Goal: Task Accomplishment & Management: Use online tool/utility

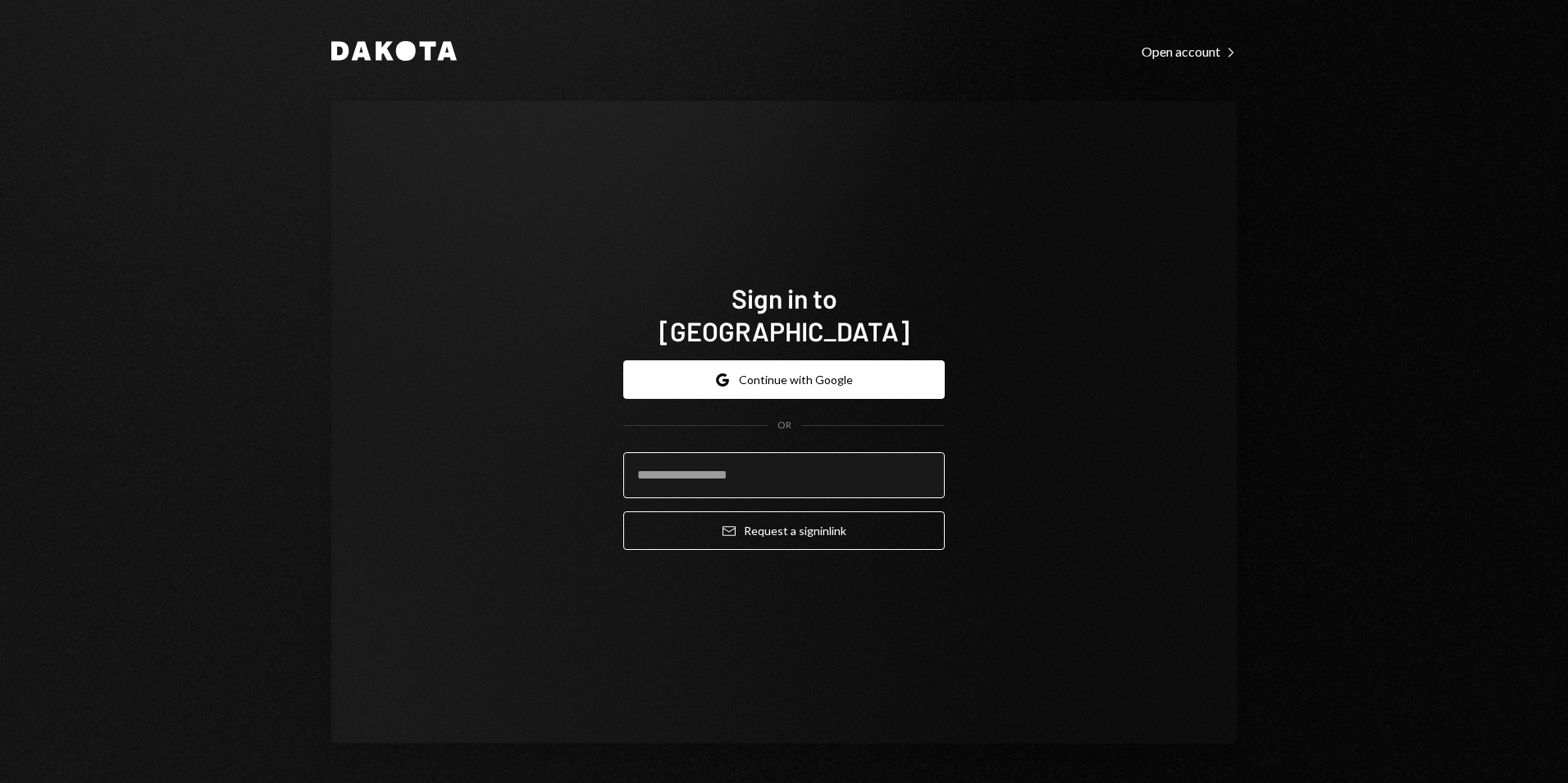
drag, startPoint x: 780, startPoint y: 459, endPoint x: 787, endPoint y: 472, distance: 14.8
click at [781, 459] on input "email" at bounding box center [784, 475] width 322 height 46
type input "**********"
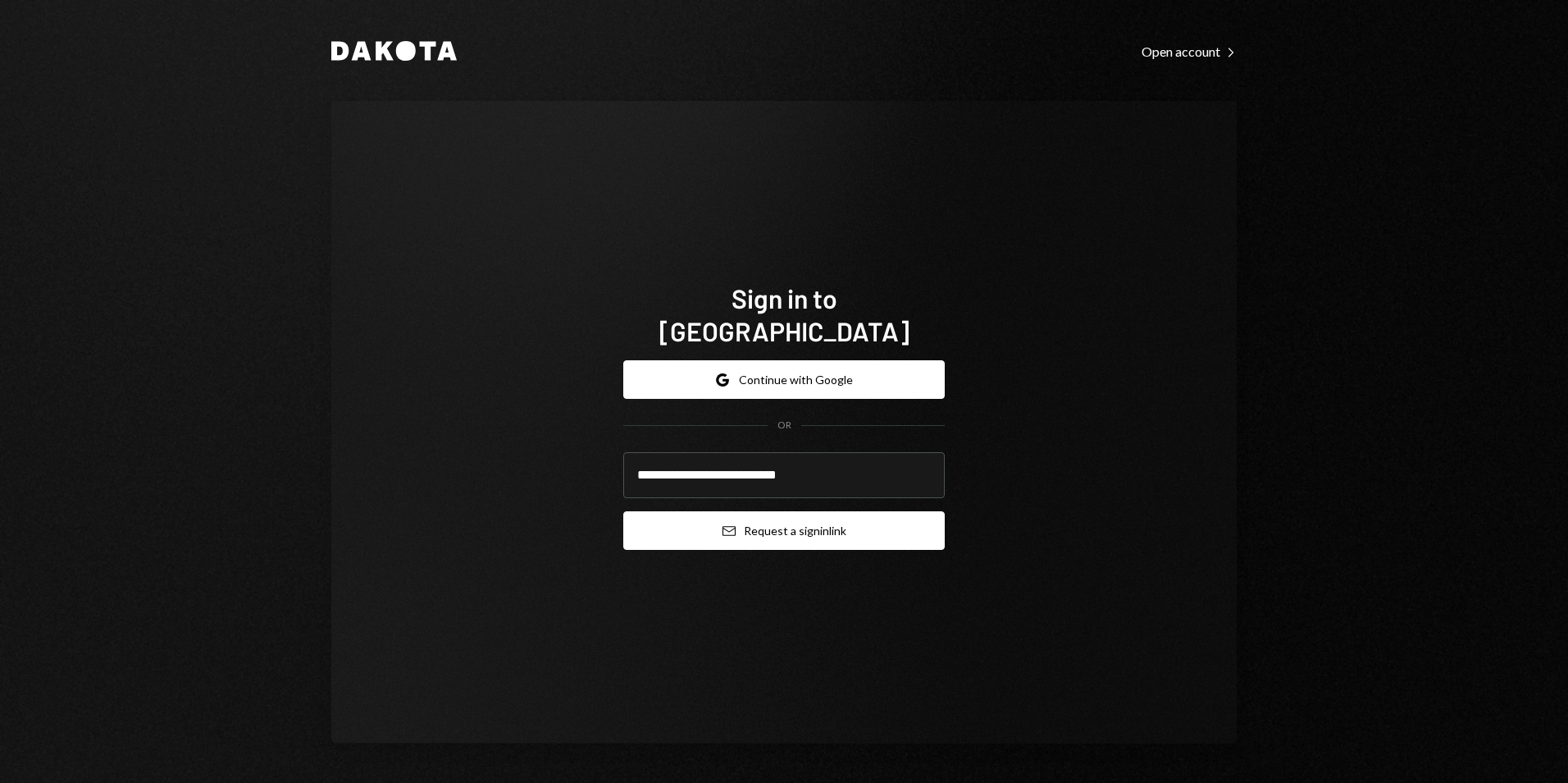
click at [806, 518] on button "Email Request a sign in link" at bounding box center [784, 530] width 322 height 39
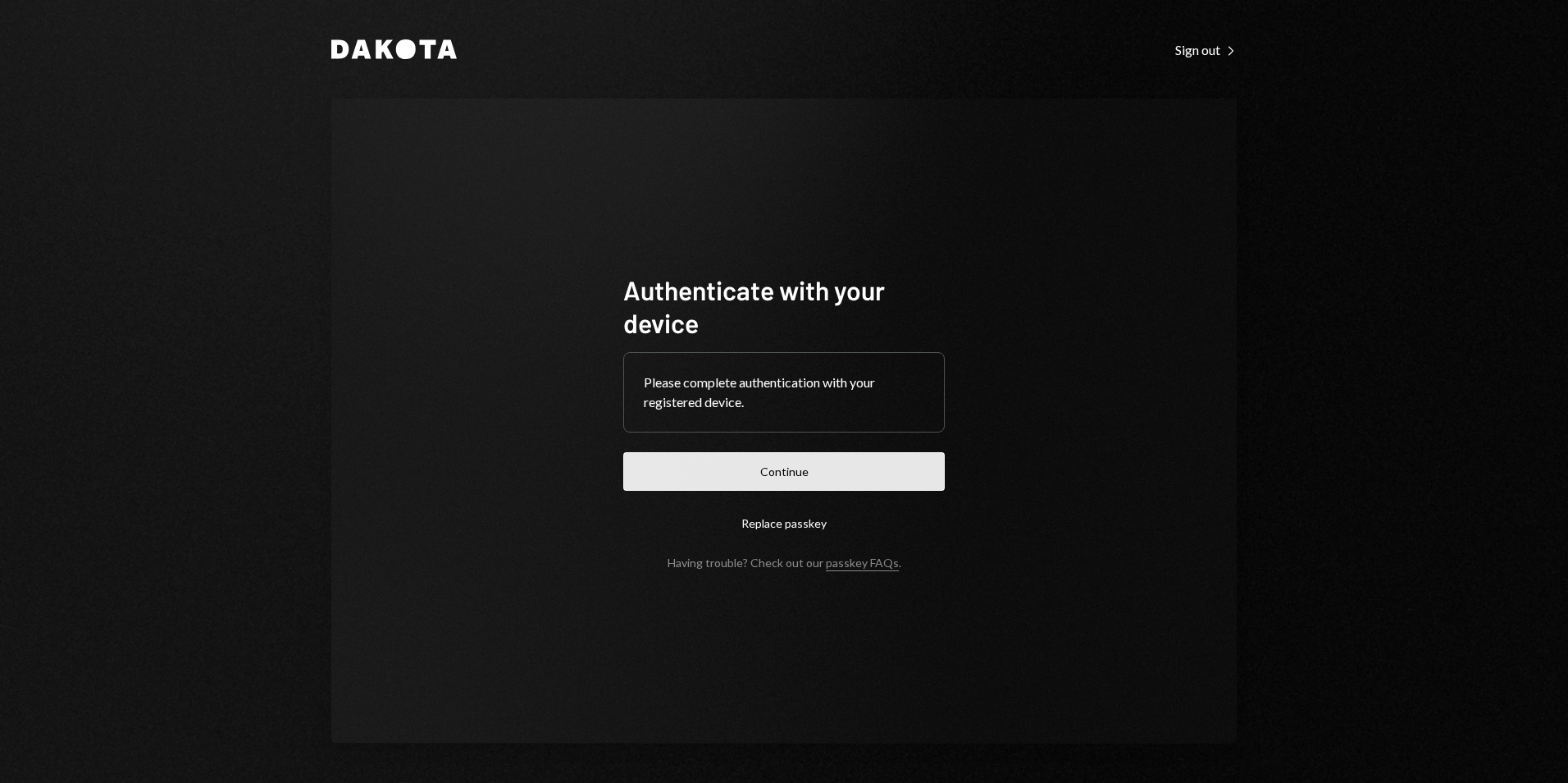
click at [815, 476] on button "Continue" at bounding box center [784, 472] width 322 height 39
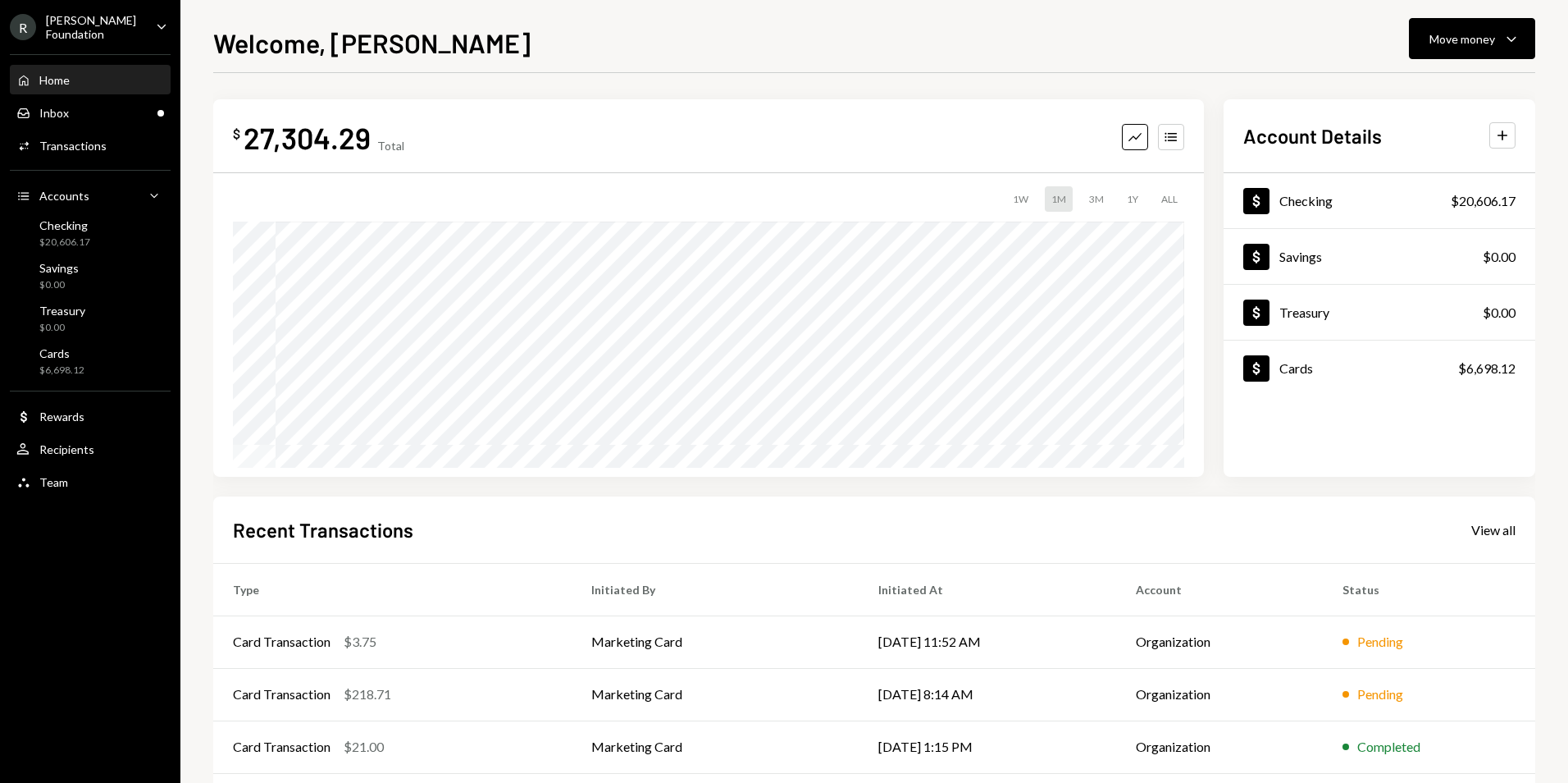
click at [134, 18] on div "R Rayls Foundation Caret Down" at bounding box center [90, 27] width 181 height 28
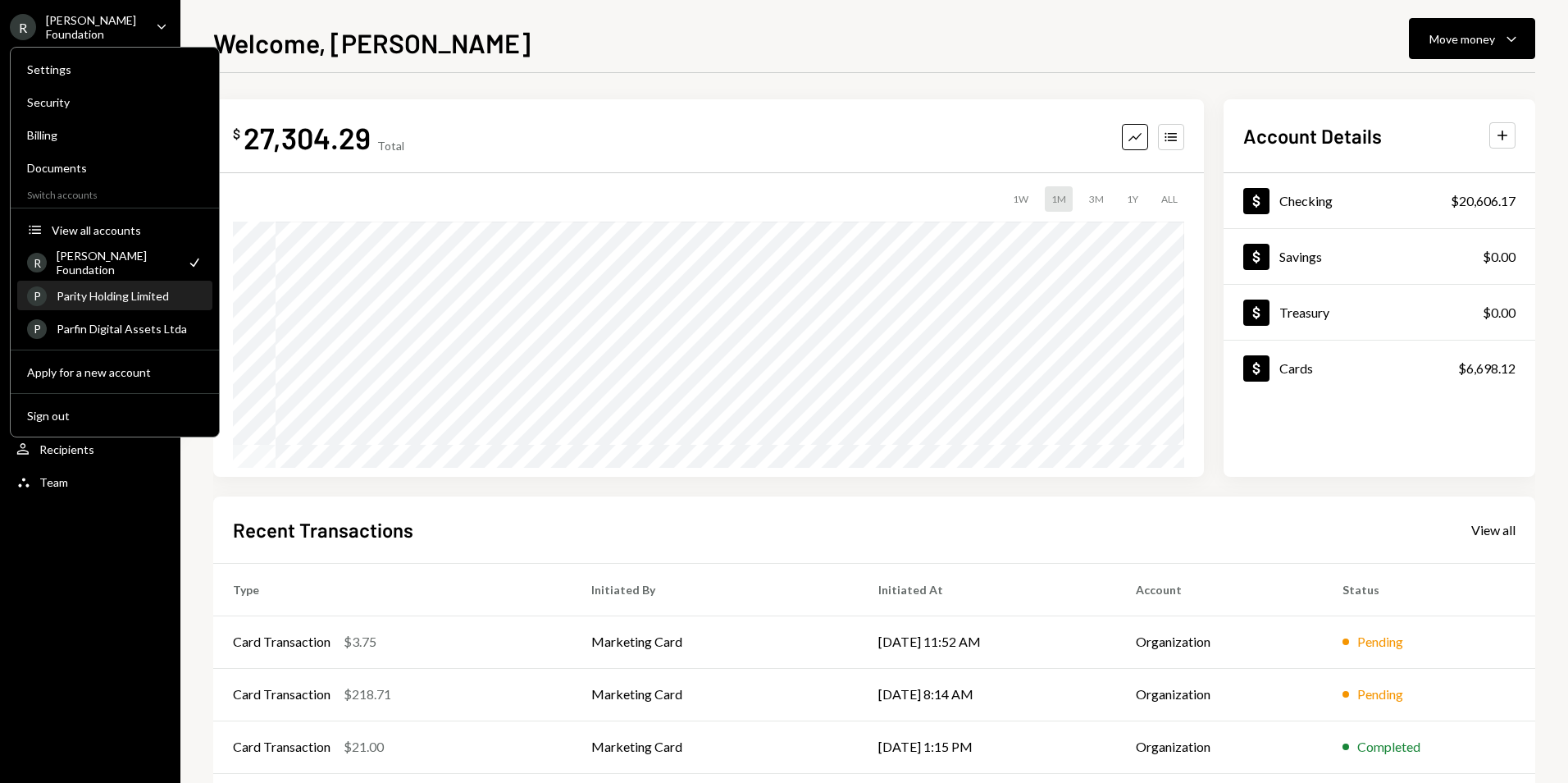
click at [149, 284] on div "P Parity Holding Limited" at bounding box center [115, 296] width 175 height 28
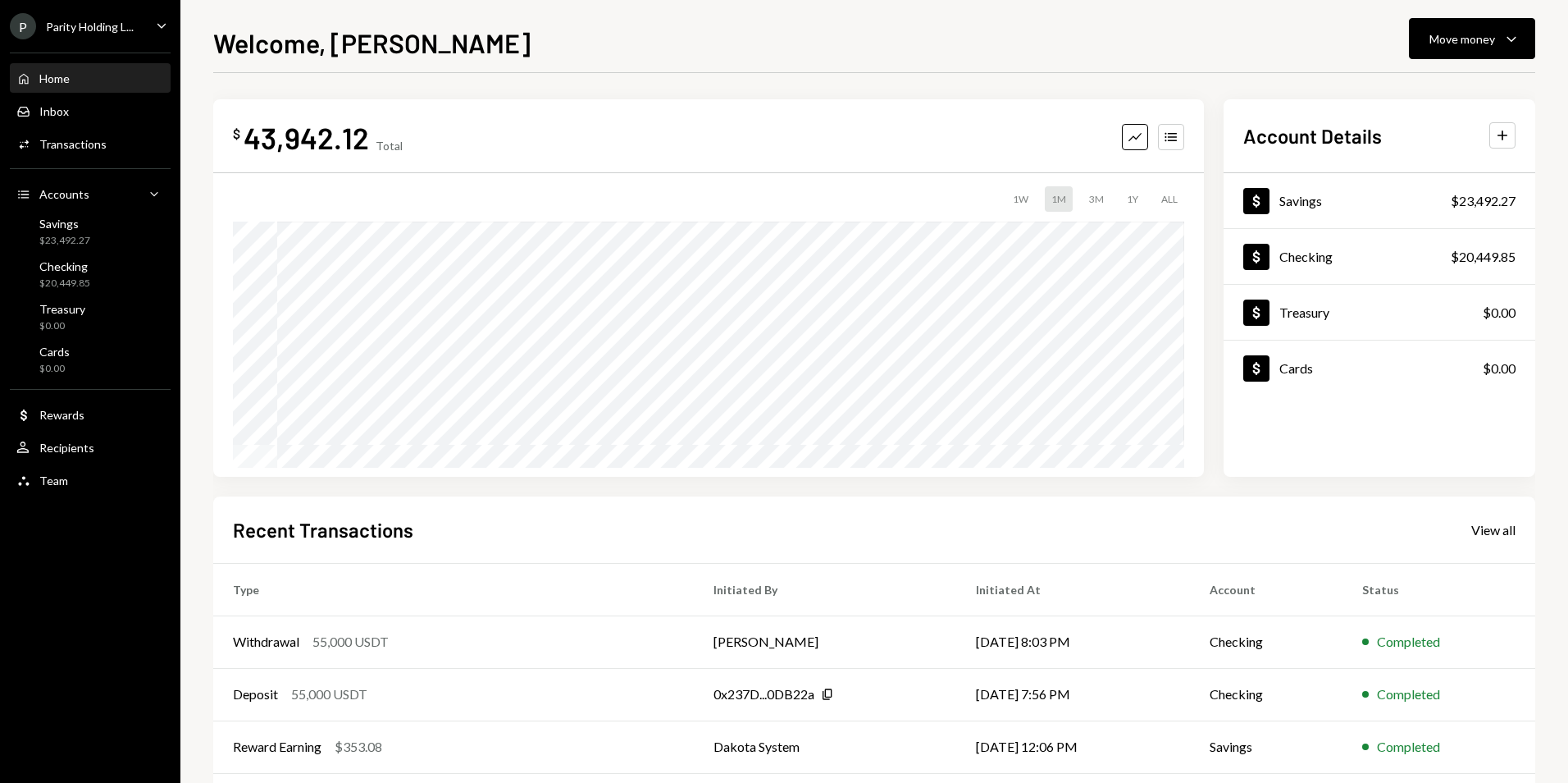
click at [110, 25] on div "Parity Holding L..." at bounding box center [89, 26] width 88 height 14
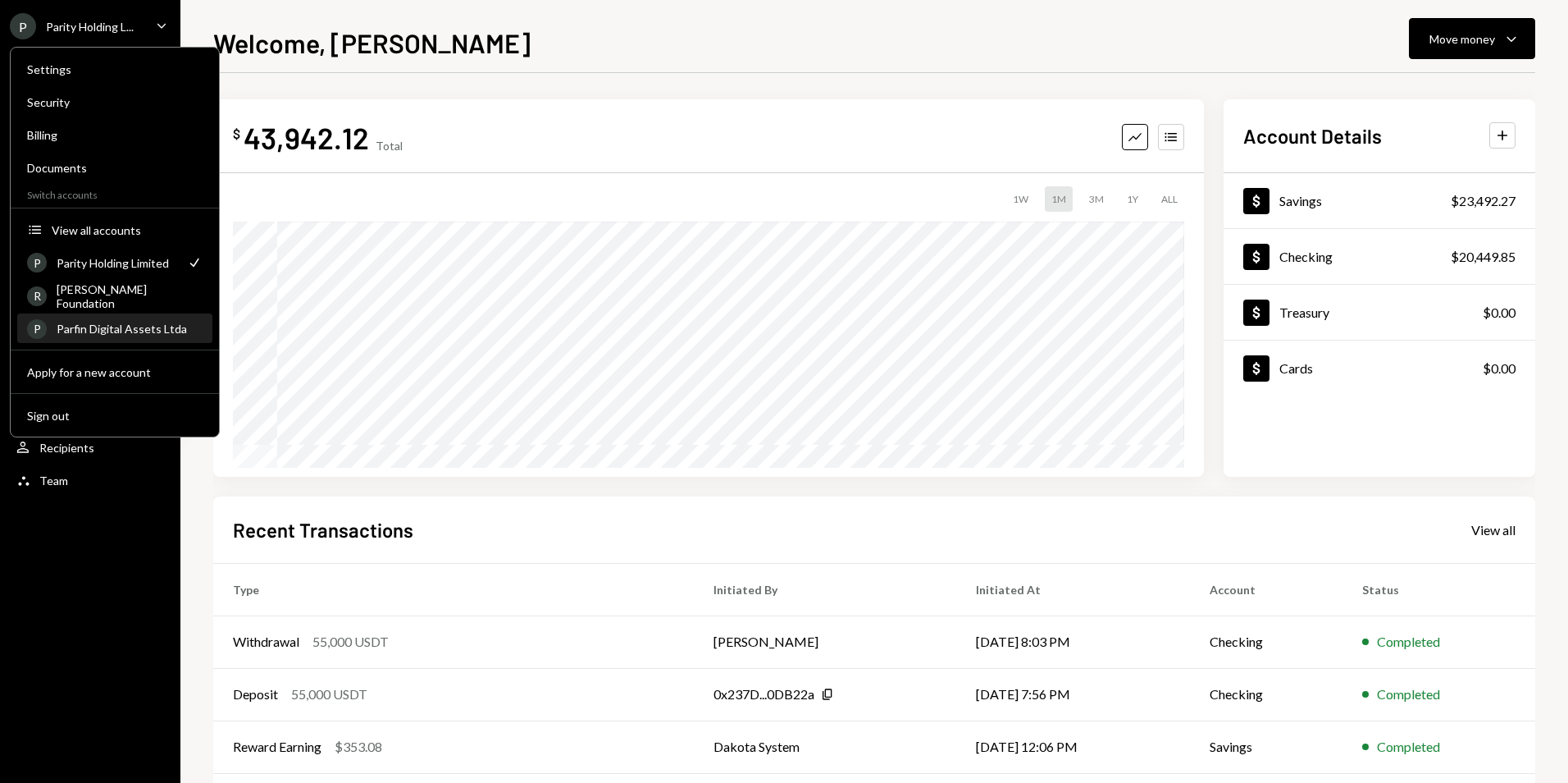
click at [124, 329] on div "Parfin Digital Assets Ltda" at bounding box center [130, 329] width 146 height 14
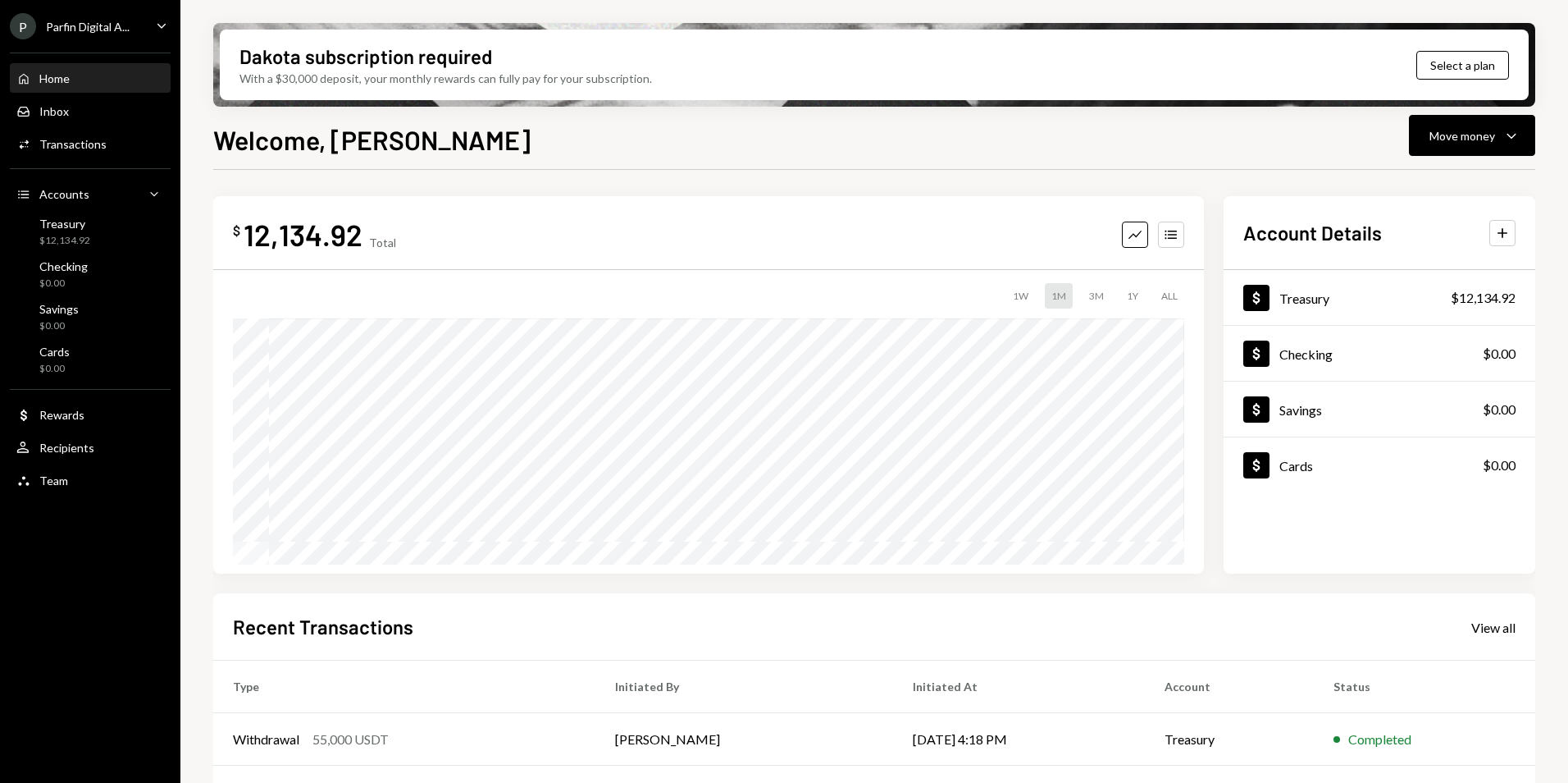
click at [89, 78] on div "Home Home" at bounding box center [90, 78] width 147 height 15
click at [77, 121] on div "Inbox Inbox" at bounding box center [90, 111] width 147 height 28
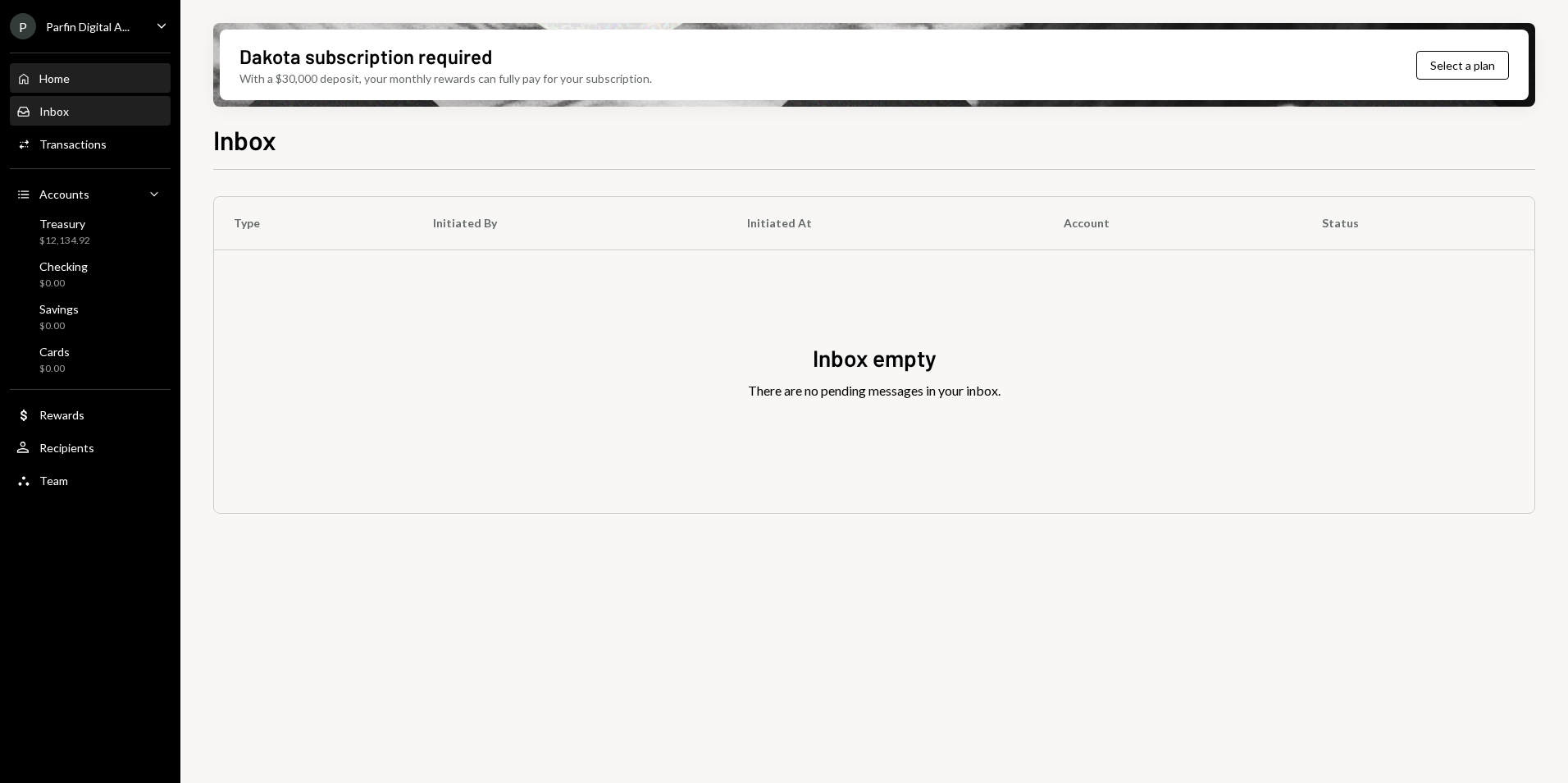
click at [91, 80] on div "Home Home" at bounding box center [90, 78] width 147 height 15
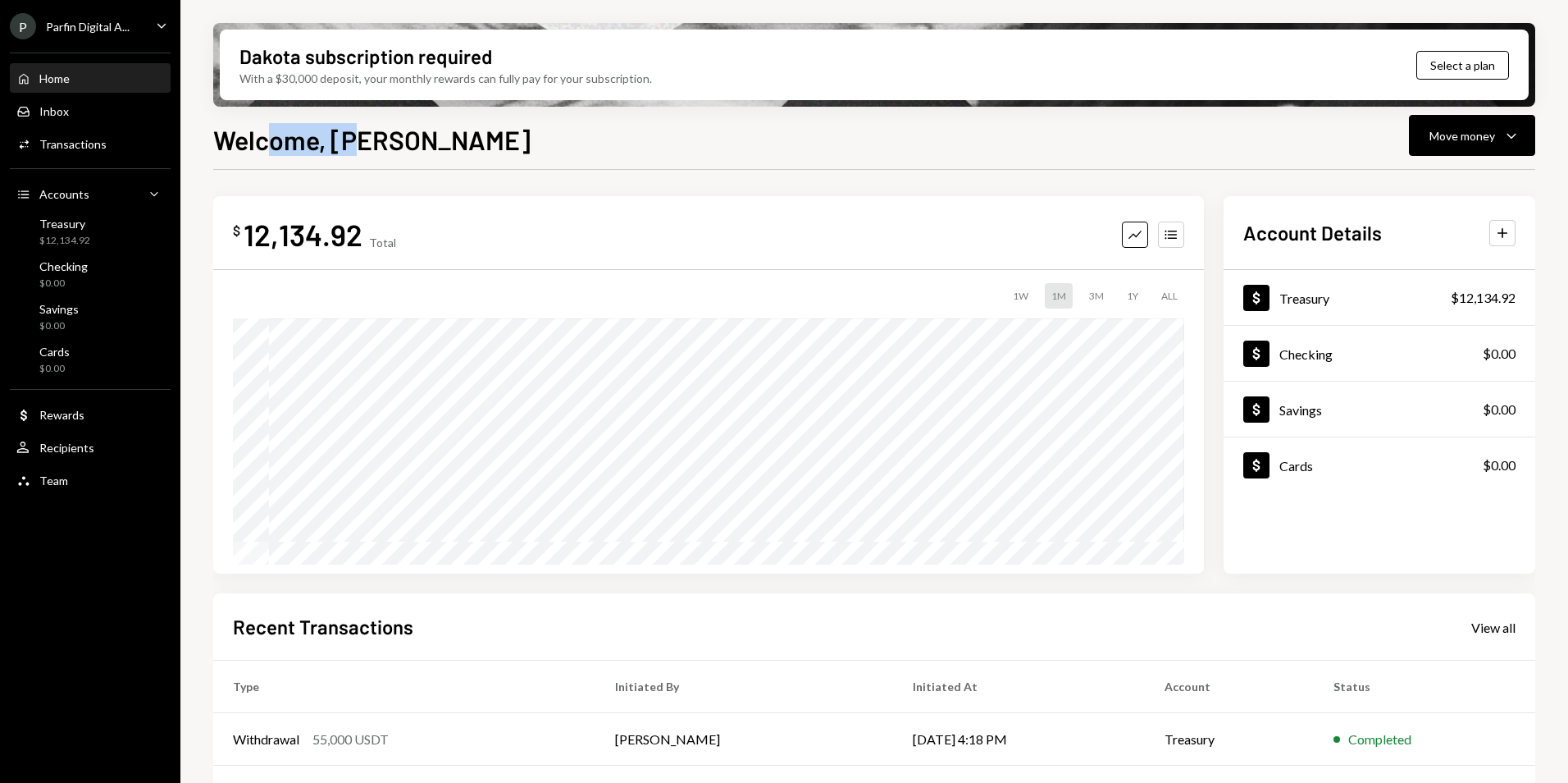
drag, startPoint x: 269, startPoint y: 141, endPoint x: 366, endPoint y: 146, distance: 97.1
click at [366, 146] on h1 "Welcome, [PERSON_NAME]" at bounding box center [372, 139] width 317 height 32
drag, startPoint x: 366, startPoint y: 146, endPoint x: 380, endPoint y: 140, distance: 15.2
click at [371, 144] on h1 "Welcome, [PERSON_NAME]" at bounding box center [372, 139] width 317 height 32
click at [69, 234] on div "$12,134.92" at bounding box center [65, 241] width 51 height 14
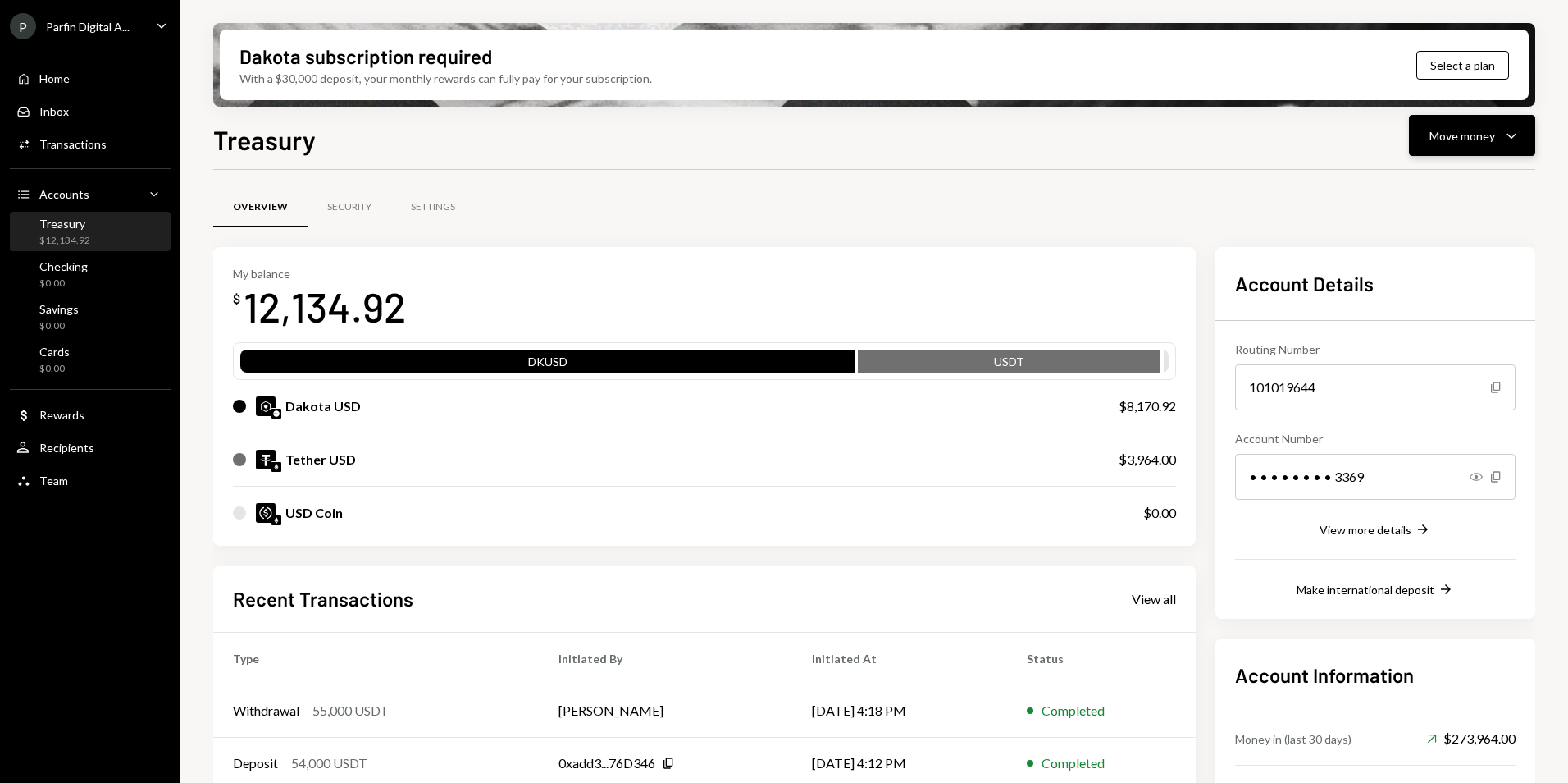
click at [1471, 136] on div "Move money" at bounding box center [1462, 136] width 66 height 18
click at [1435, 318] on div "Swap Swap stablecoins" at bounding box center [1446, 310] width 164 height 37
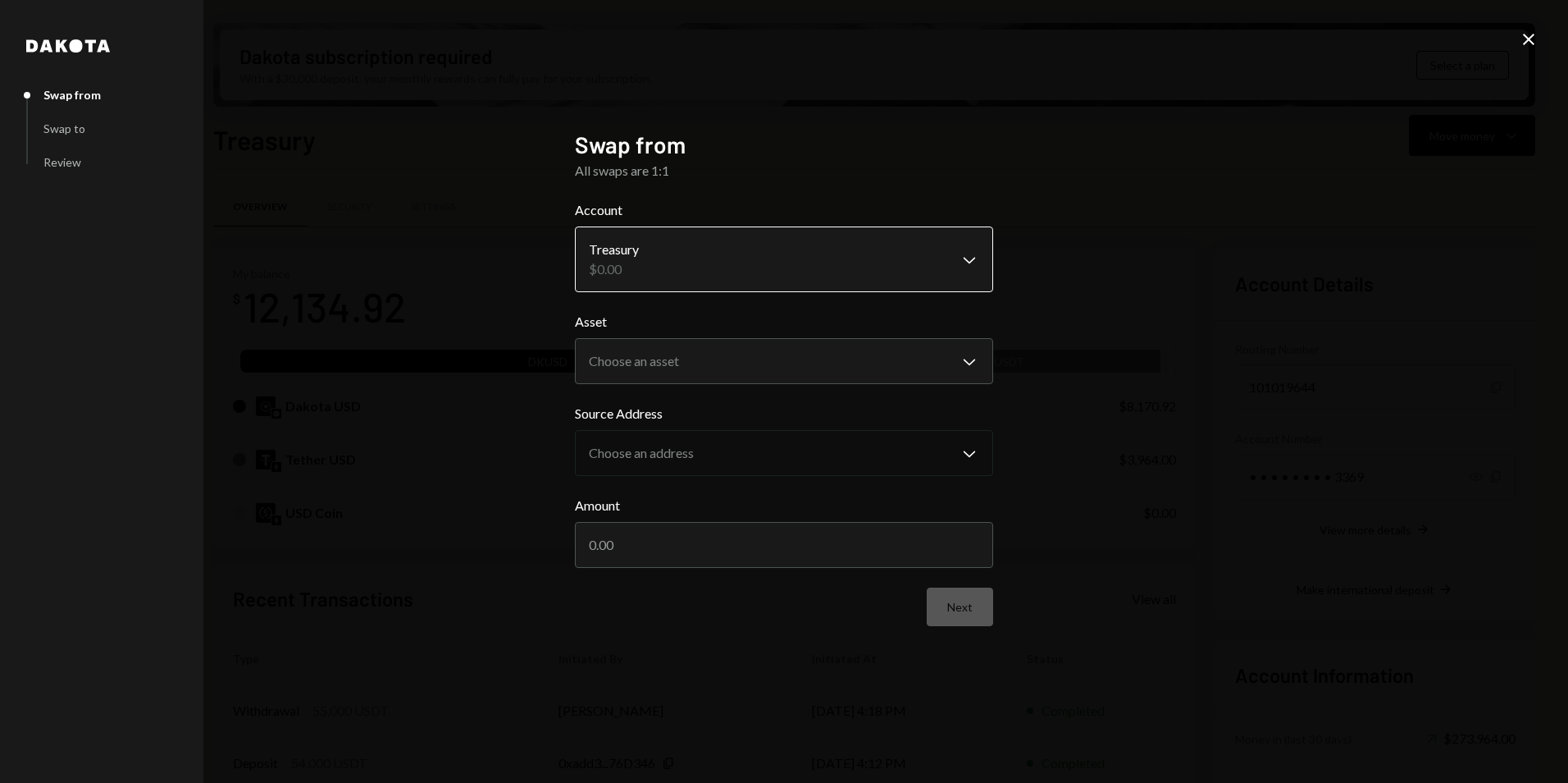
click at [686, 266] on body "P Parfin Digital A... Caret Down Home Home Inbox Inbox Activities Transactions …" at bounding box center [784, 391] width 1568 height 783
click at [688, 346] on body "P Parfin Digital A... Caret Down Home Home Inbox Inbox Activities Transactions …" at bounding box center [784, 391] width 1568 height 783
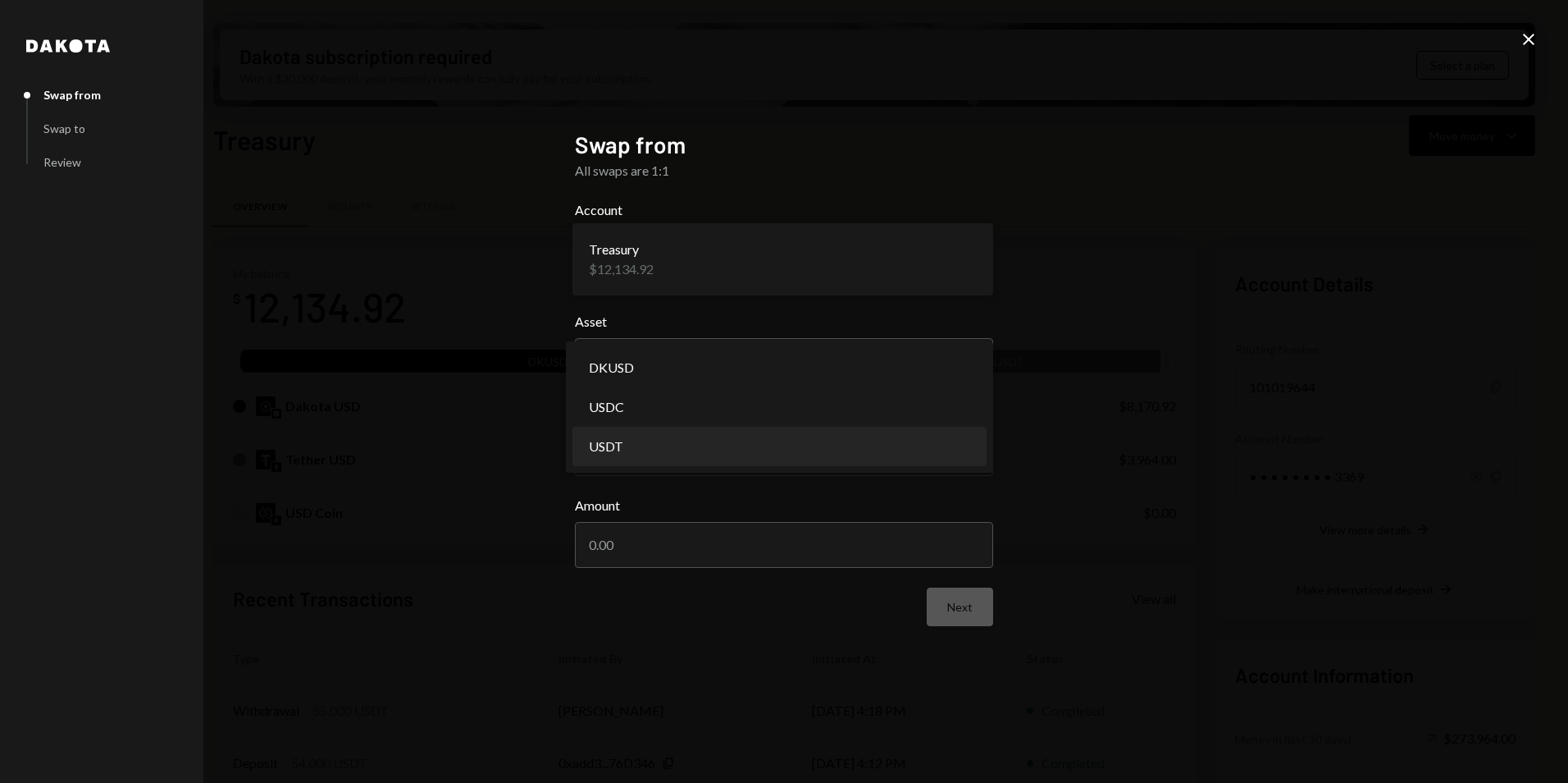
select select "****"
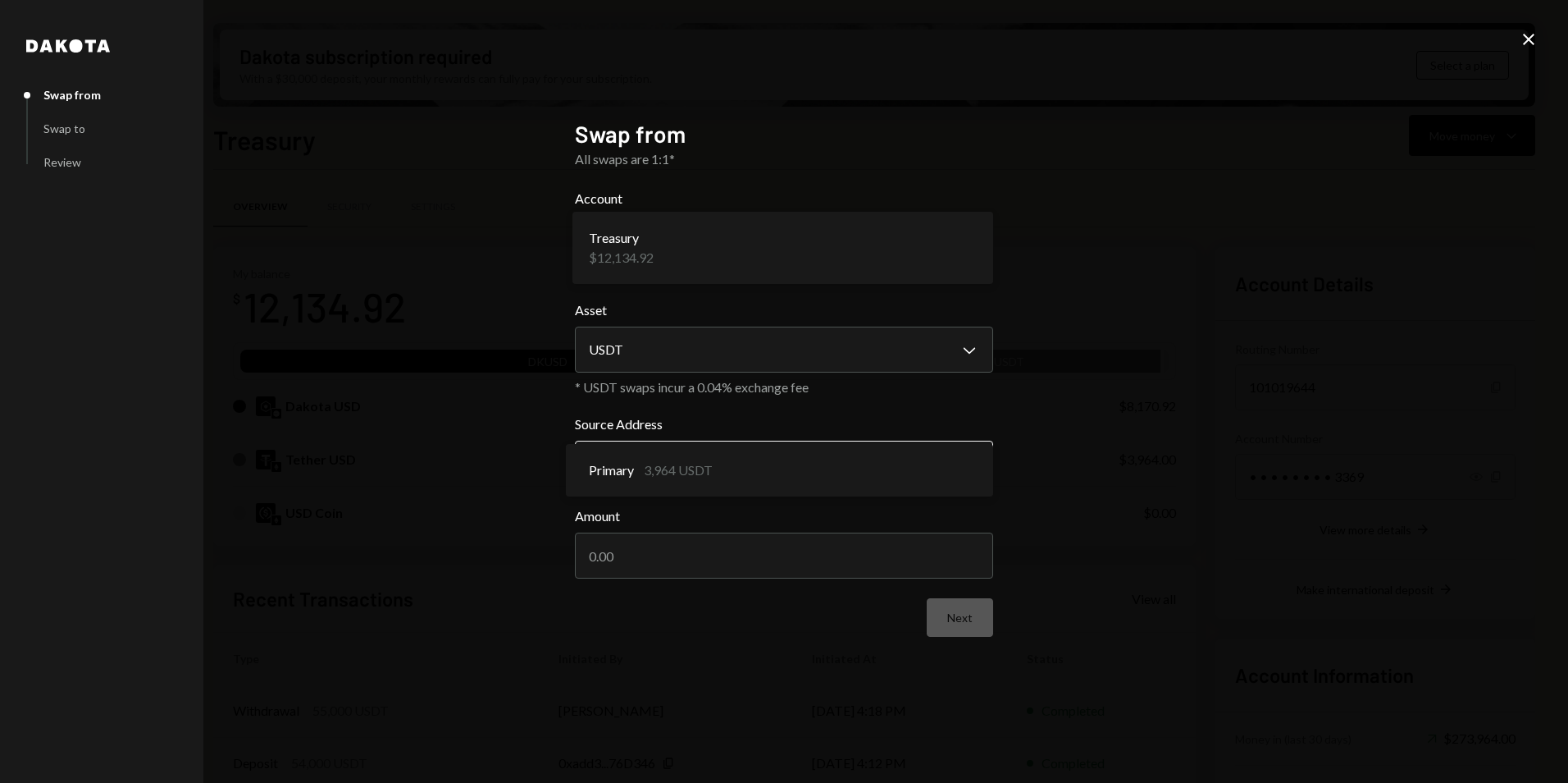
click at [659, 463] on body "P Parfin Digital A... Caret Down Home Home Inbox Inbox Activities Transactions …" at bounding box center [784, 391] width 1568 height 783
click at [680, 566] on input "Amount" at bounding box center [784, 555] width 418 height 46
click at [694, 466] on body "P Parfin Digital A... Caret Down Home Home Inbox Inbox Activities Transactions …" at bounding box center [784, 391] width 1568 height 783
click at [776, 551] on input "Amount" at bounding box center [784, 555] width 418 height 46
click at [783, 553] on input "Amount" at bounding box center [784, 555] width 418 height 46
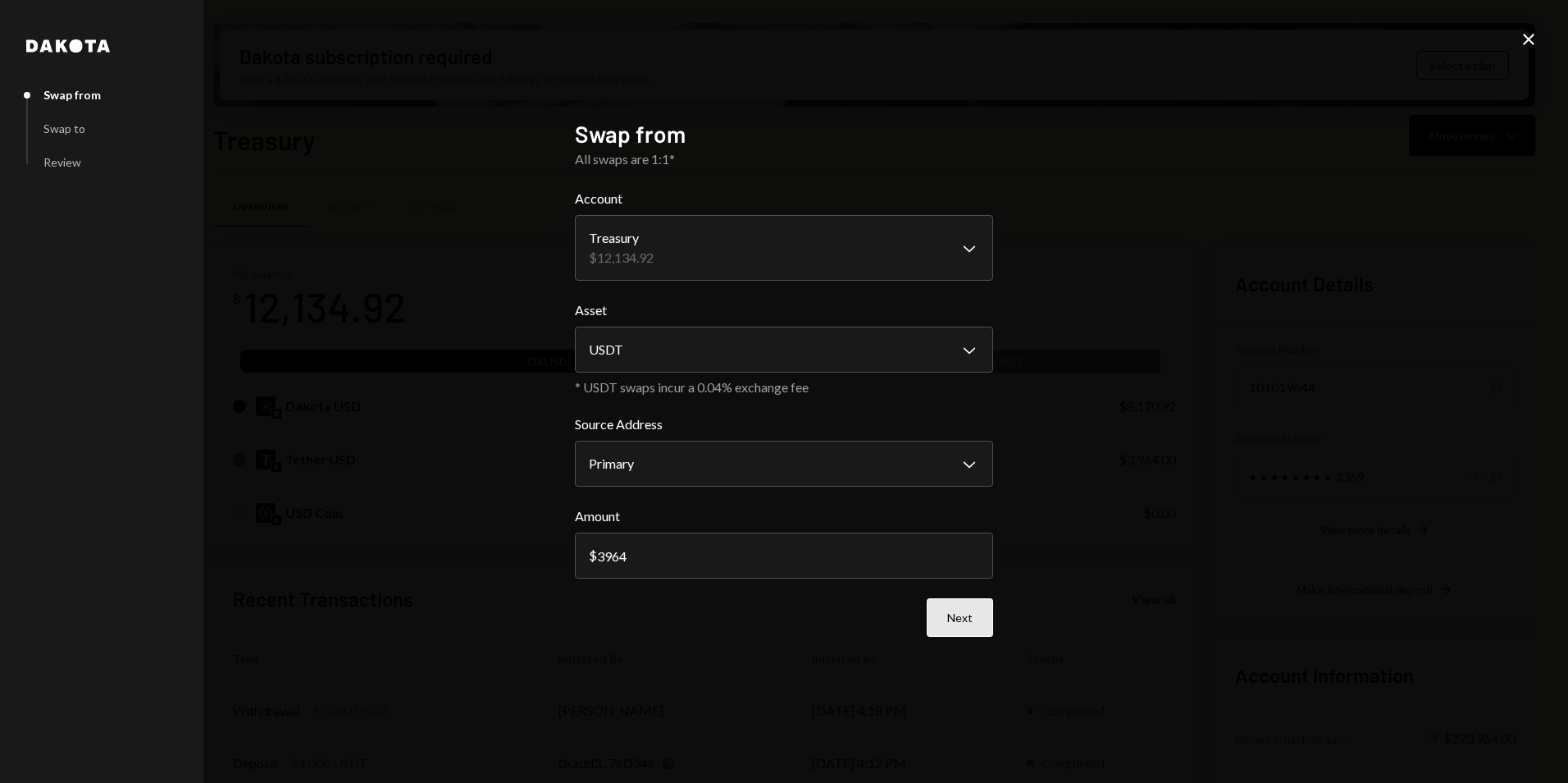
type input "3964"
click at [966, 601] on button "Next" at bounding box center [960, 617] width 67 height 39
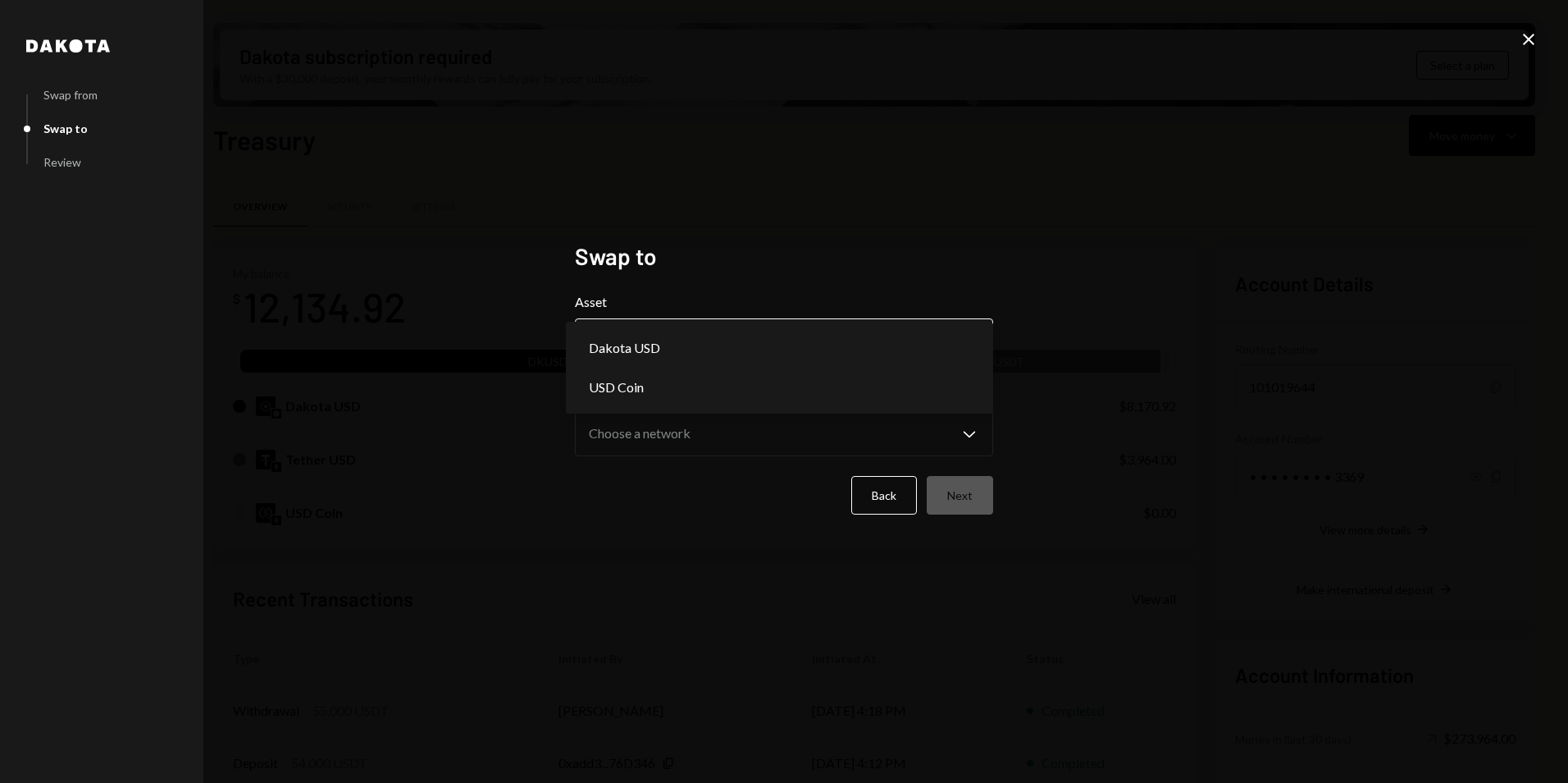
click at [681, 351] on body "P Parfin Digital A... Caret Down Home Home Inbox Inbox Activities Transactions …" at bounding box center [784, 391] width 1568 height 783
select select "****"
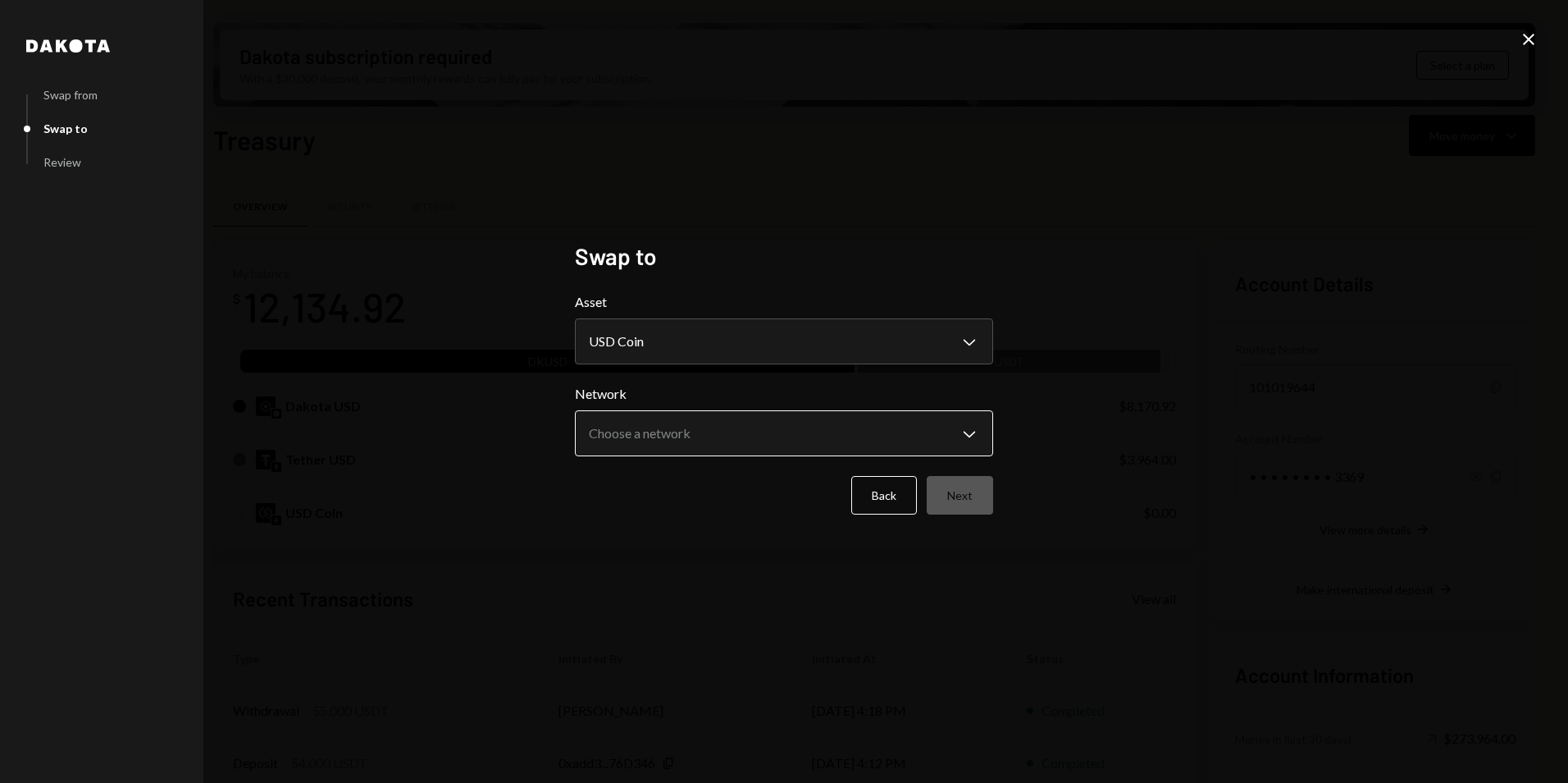
click at [713, 431] on body "P Parfin Digital A... Caret Down Home Home Inbox Inbox Activities Transactions …" at bounding box center [784, 391] width 1568 height 783
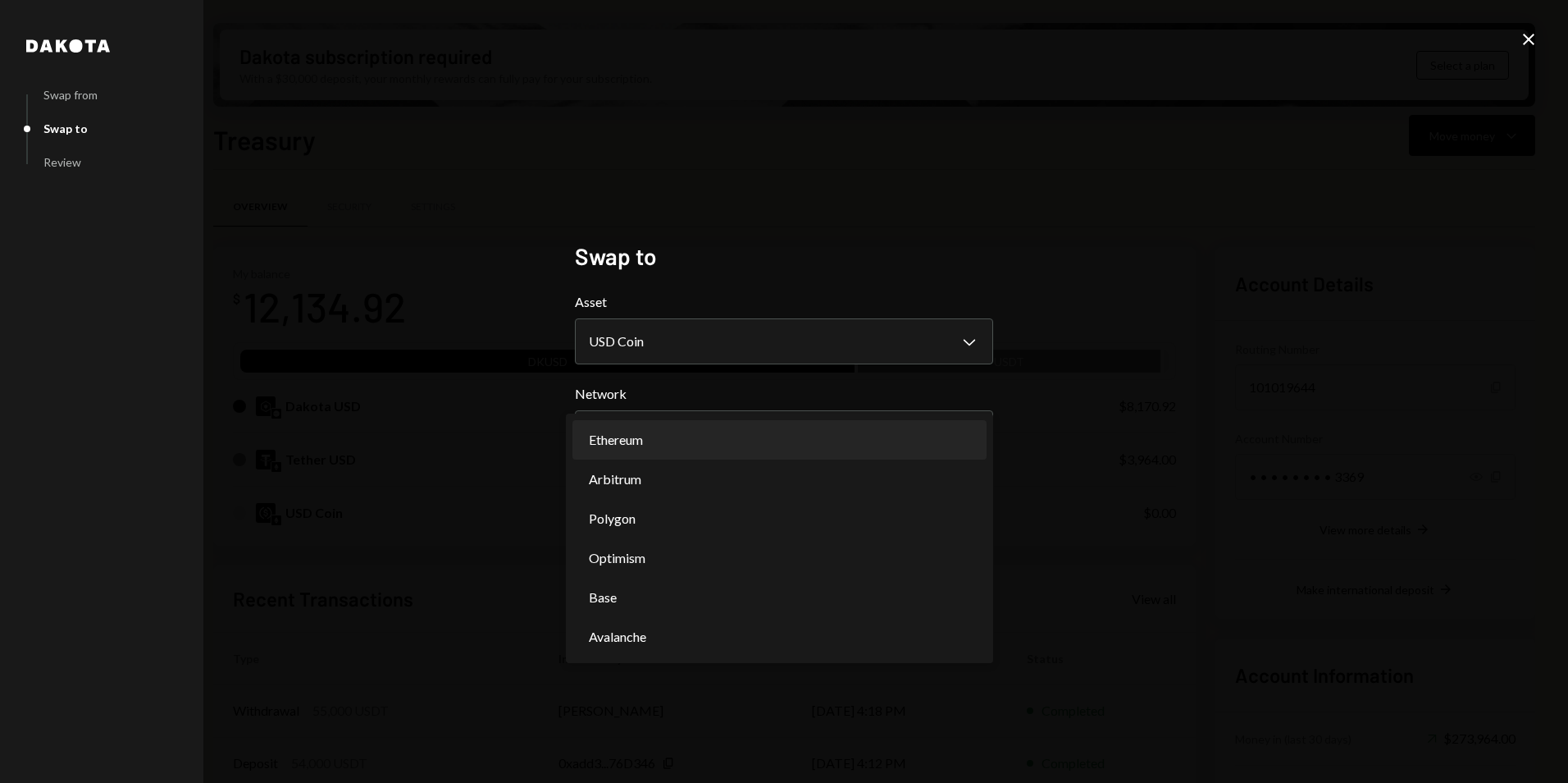
select select "**********"
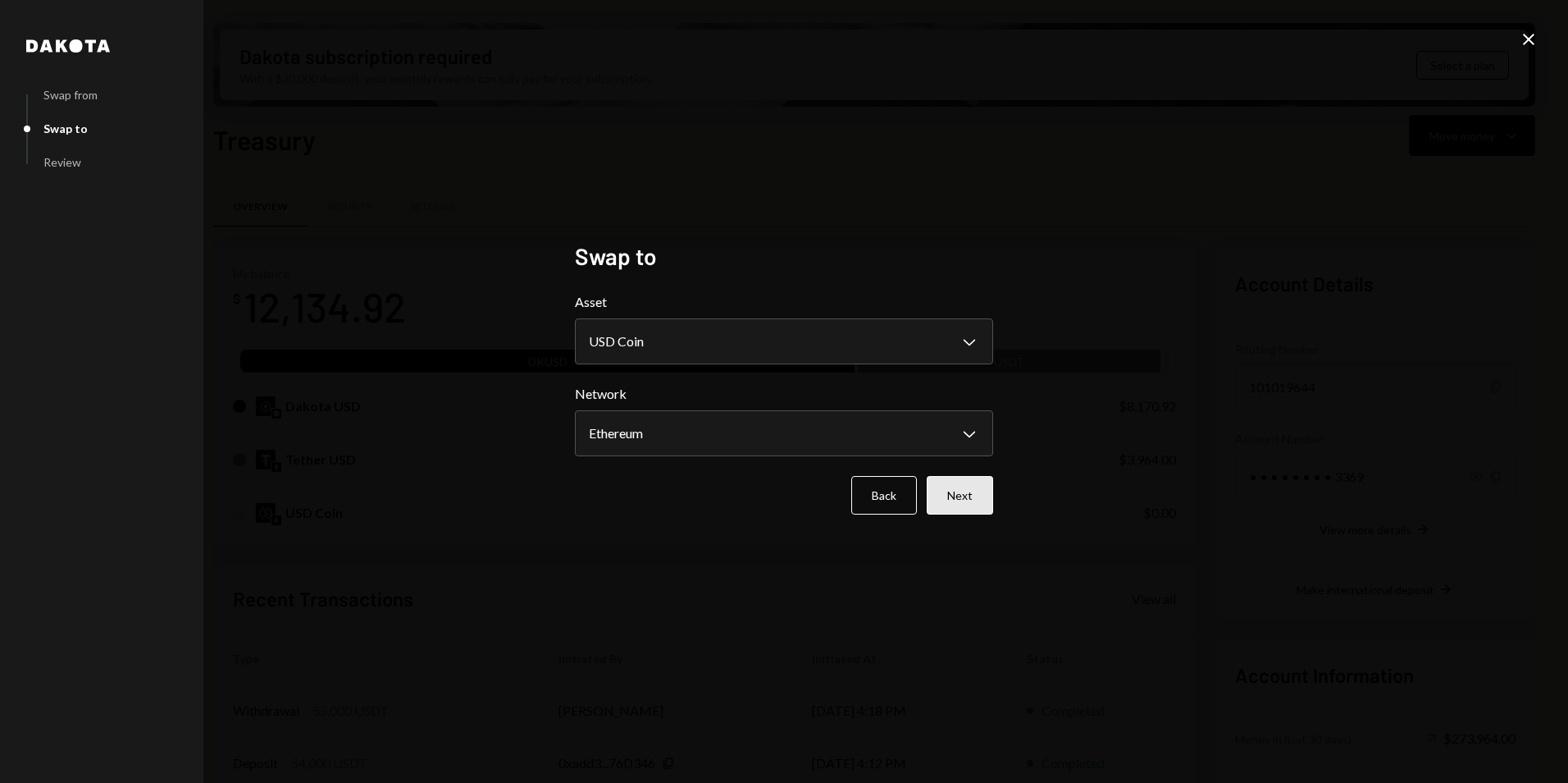
click at [968, 500] on button "Next" at bounding box center [960, 495] width 67 height 39
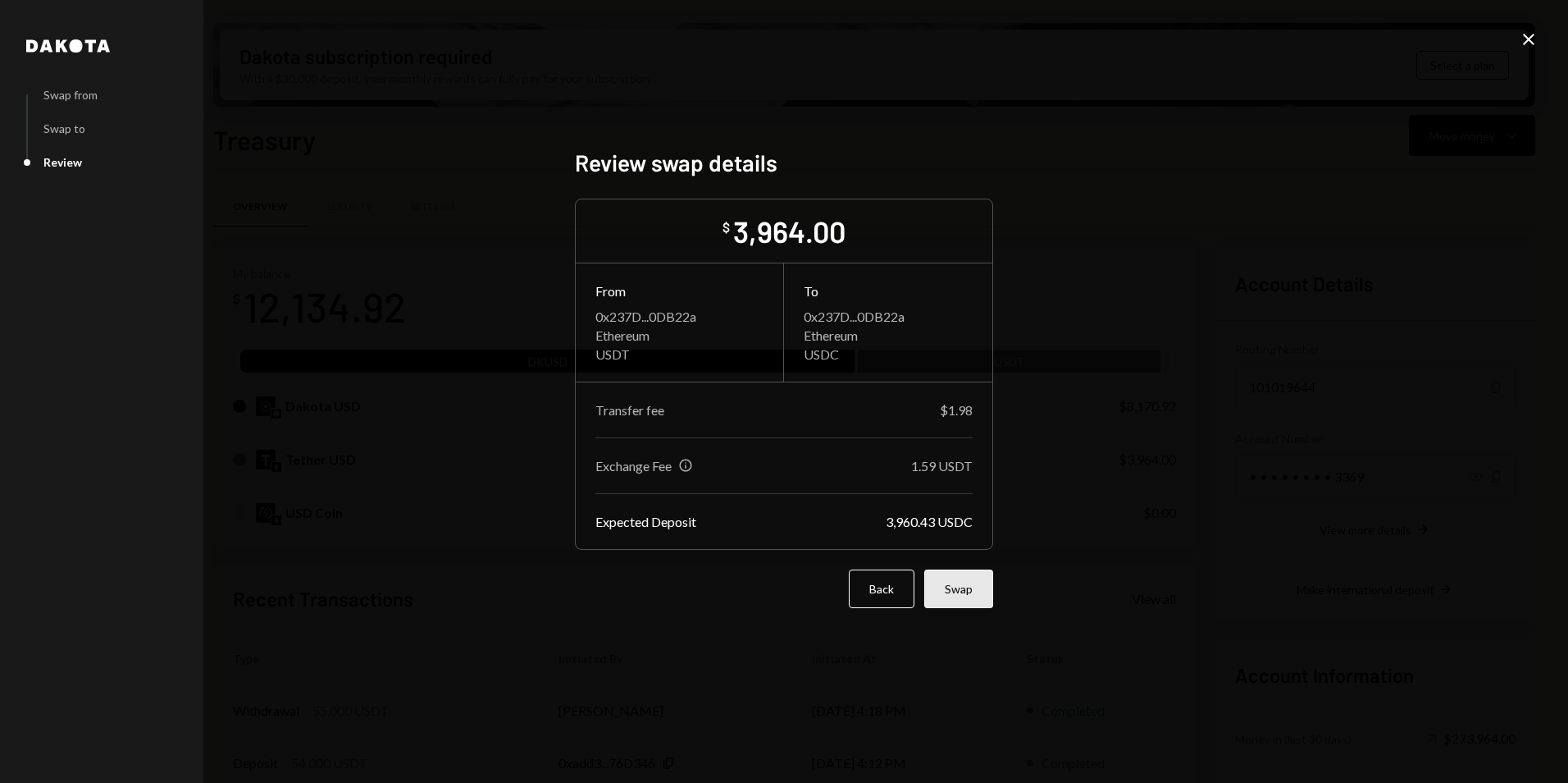
click at [969, 594] on button "Swap" at bounding box center [958, 588] width 69 height 39
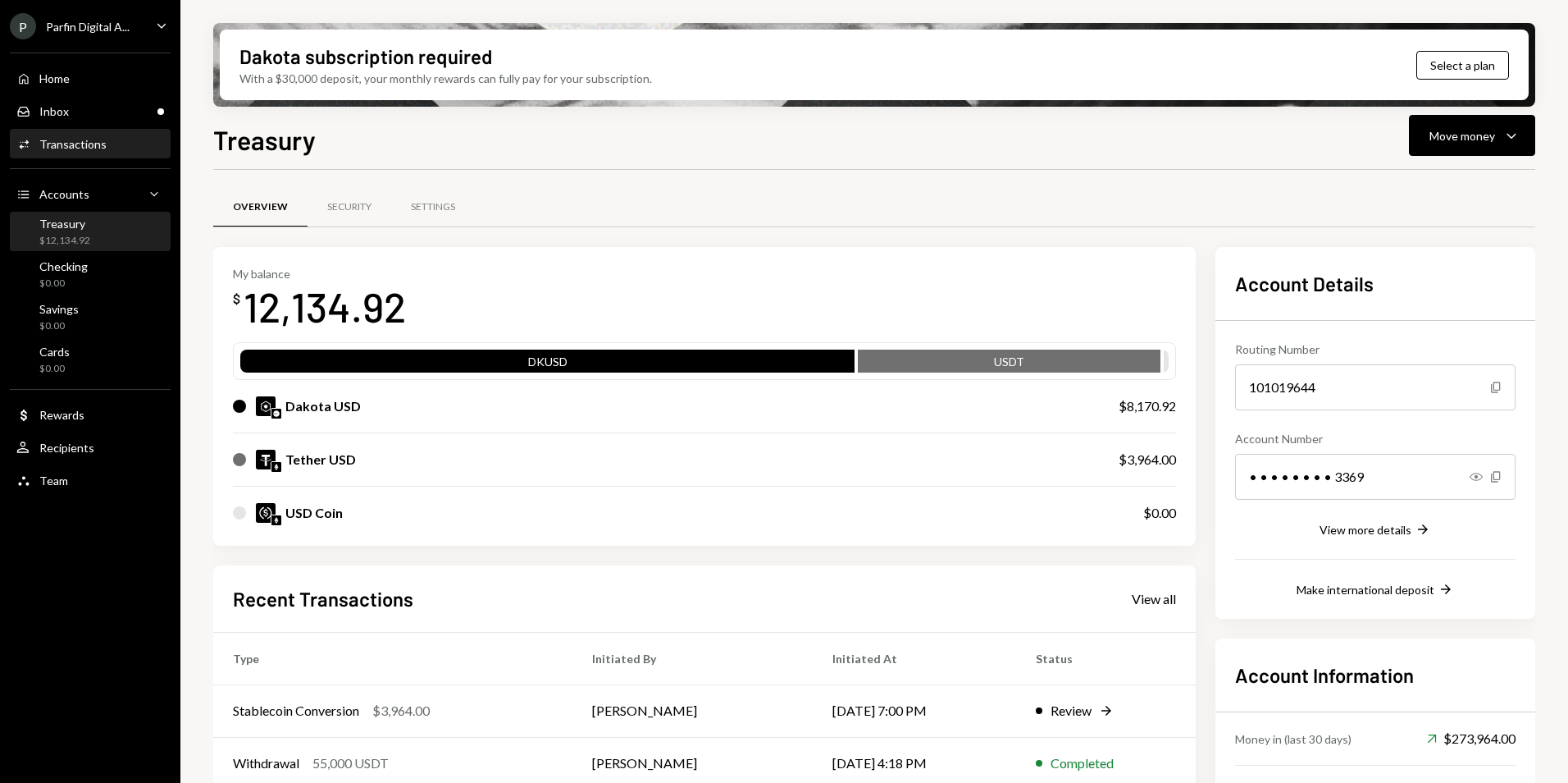
click at [107, 143] on div "Activities Transactions" at bounding box center [90, 144] width 147 height 15
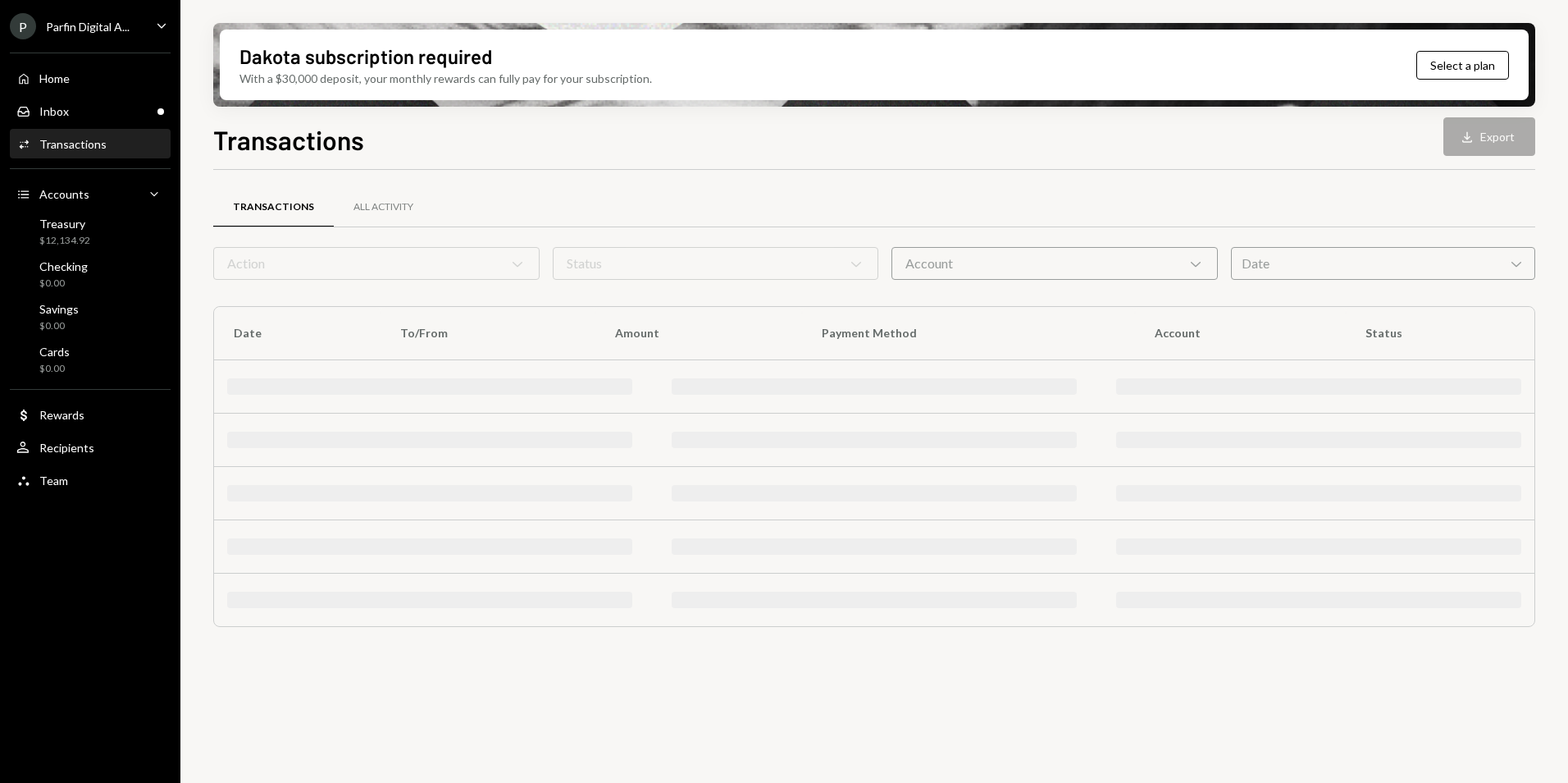
click at [116, 109] on div "Inbox Inbox" at bounding box center [90, 111] width 147 height 15
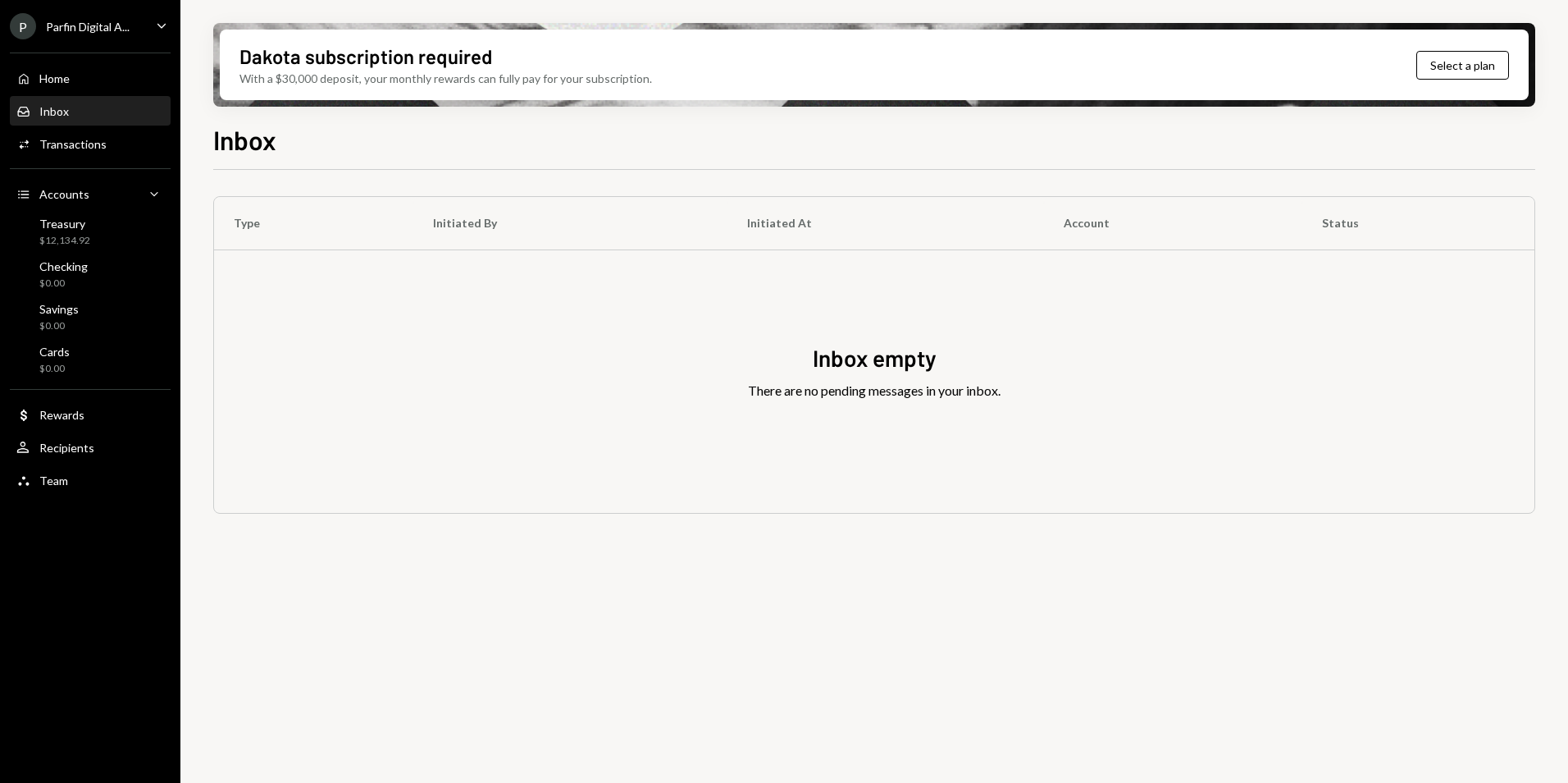
click at [98, 115] on div "Inbox Inbox" at bounding box center [90, 111] width 147 height 15
click at [103, 108] on div "Inbox Inbox" at bounding box center [90, 111] width 147 height 15
click at [95, 138] on div "Transactions" at bounding box center [73, 144] width 67 height 14
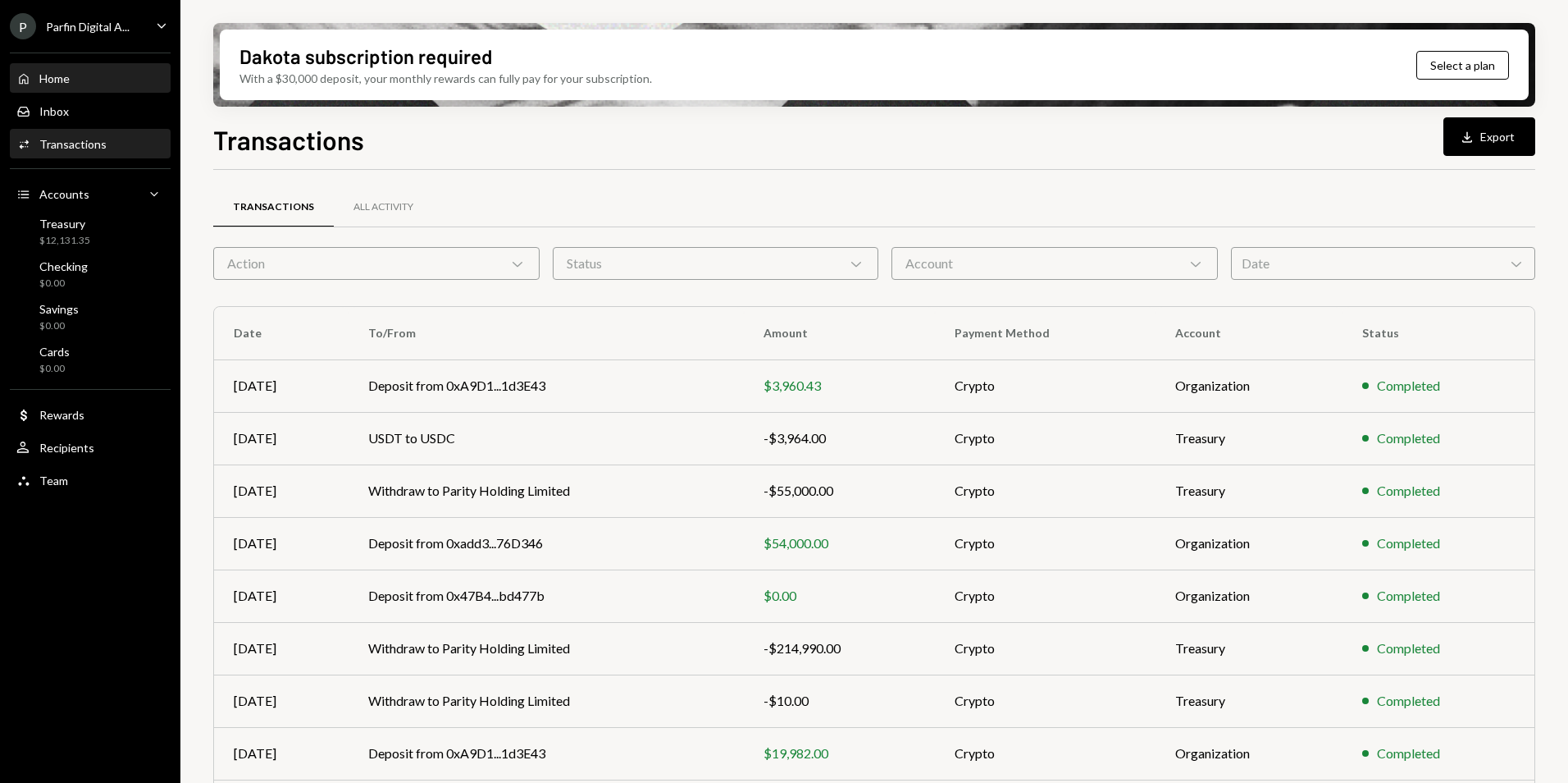
click at [81, 75] on div "Home Home" at bounding box center [90, 78] width 147 height 15
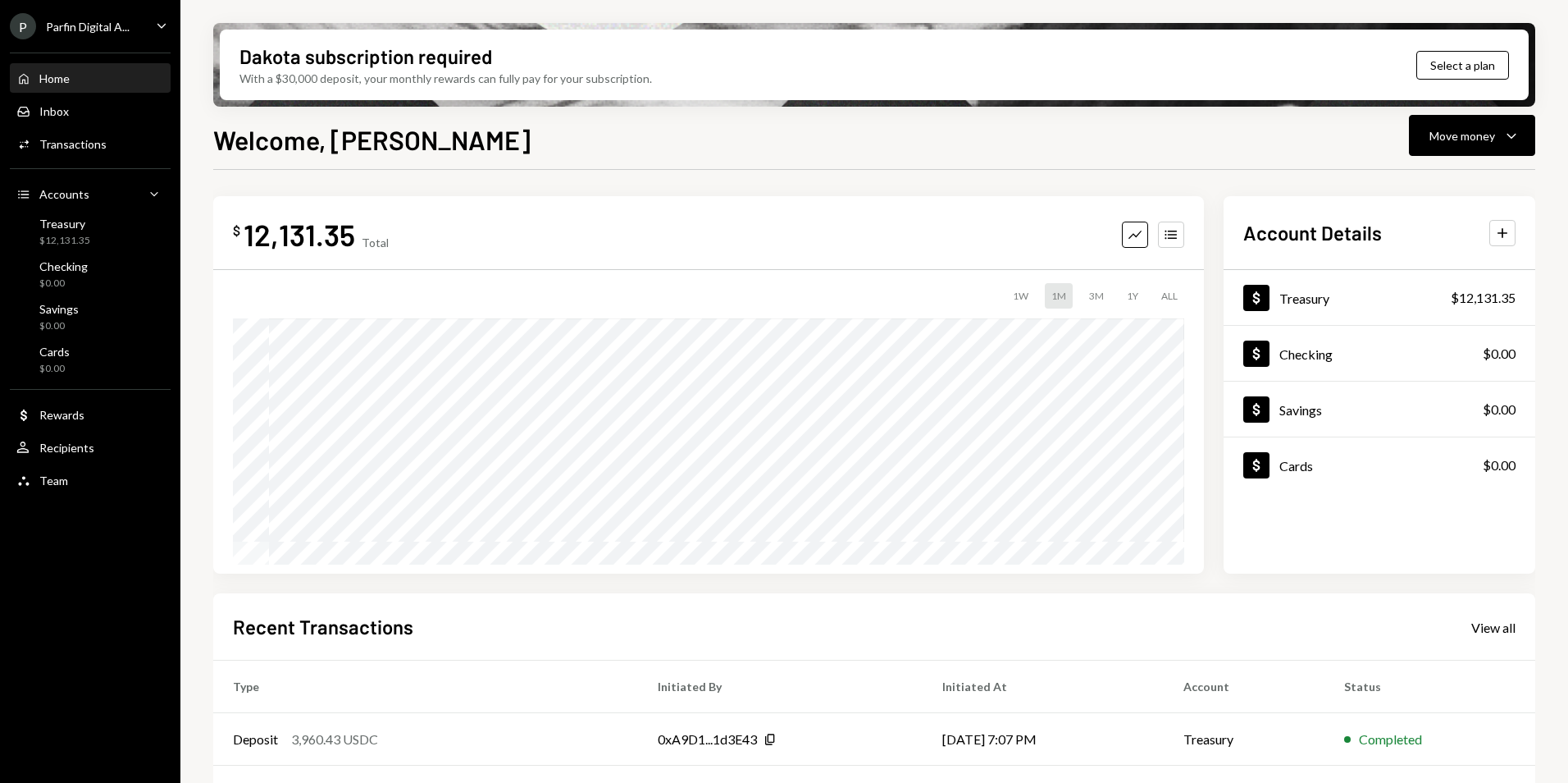
click at [132, 25] on div "P Parfin Digital A... Caret Down" at bounding box center [90, 26] width 181 height 26
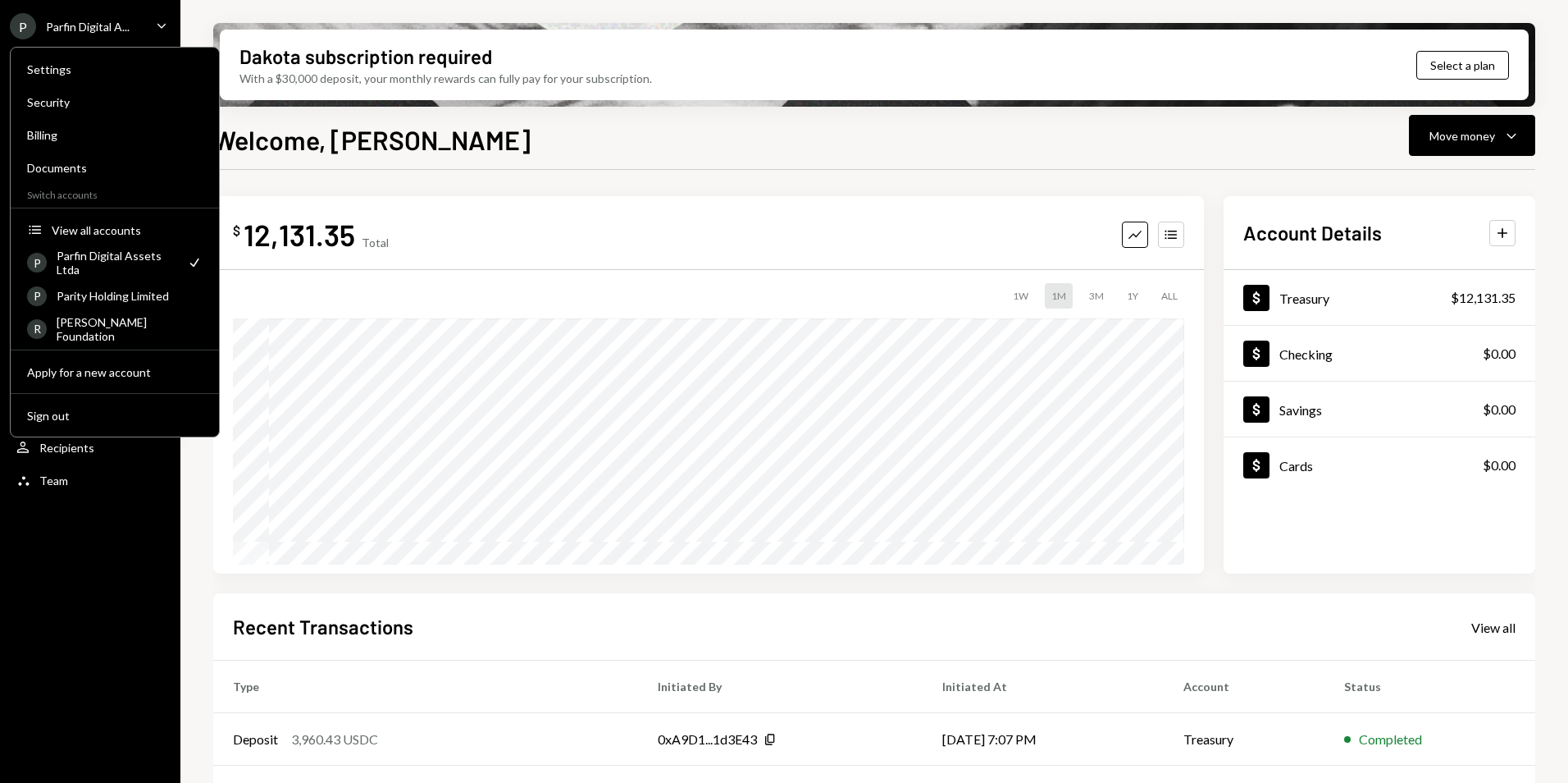
click at [350, 196] on div "$ 12,131.35 Total Graph Accounts 1W 1M 3M 1Y ALL" at bounding box center [708, 385] width 990 height 377
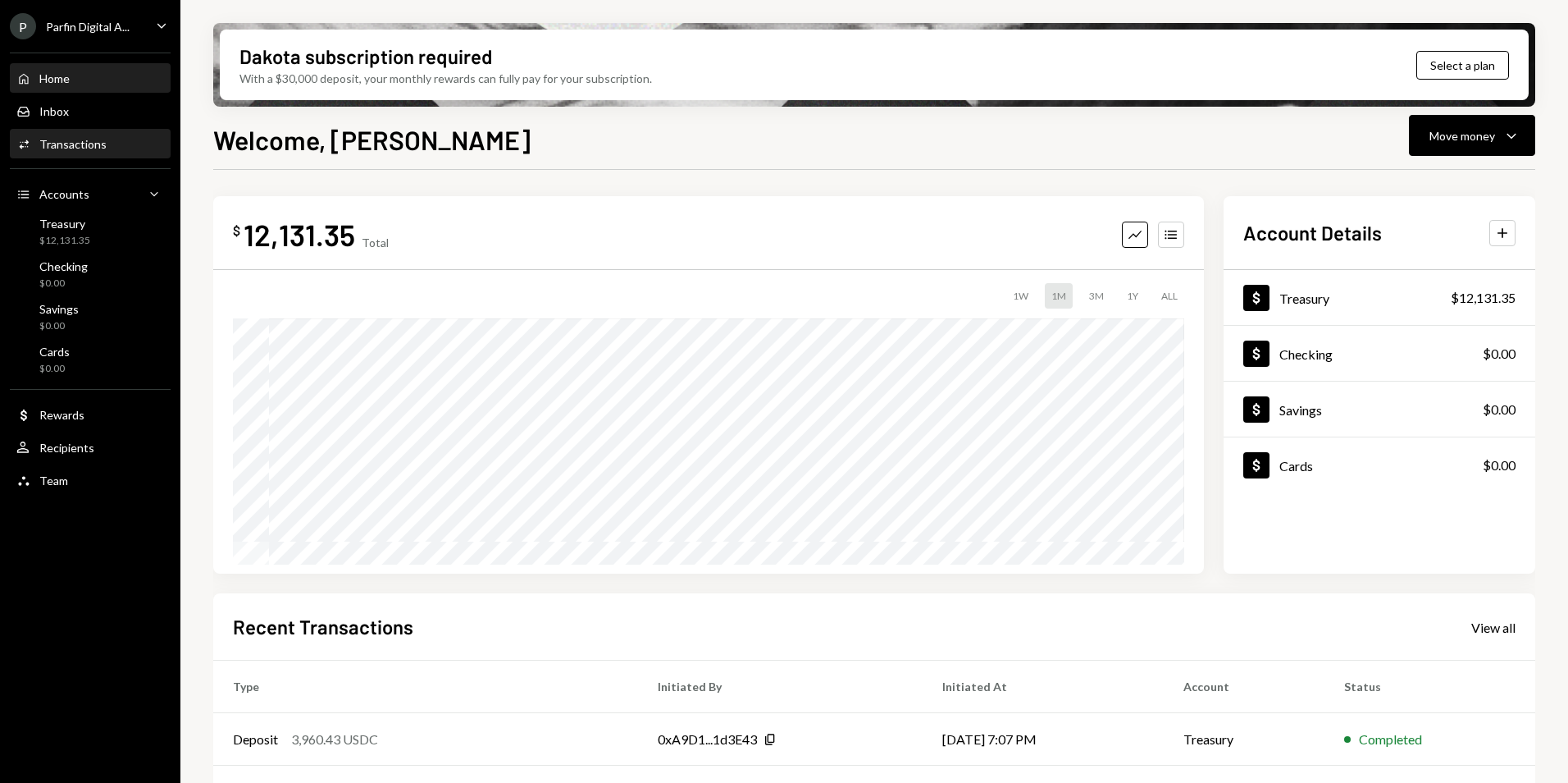
click at [100, 146] on div "Transactions" at bounding box center [73, 144] width 67 height 14
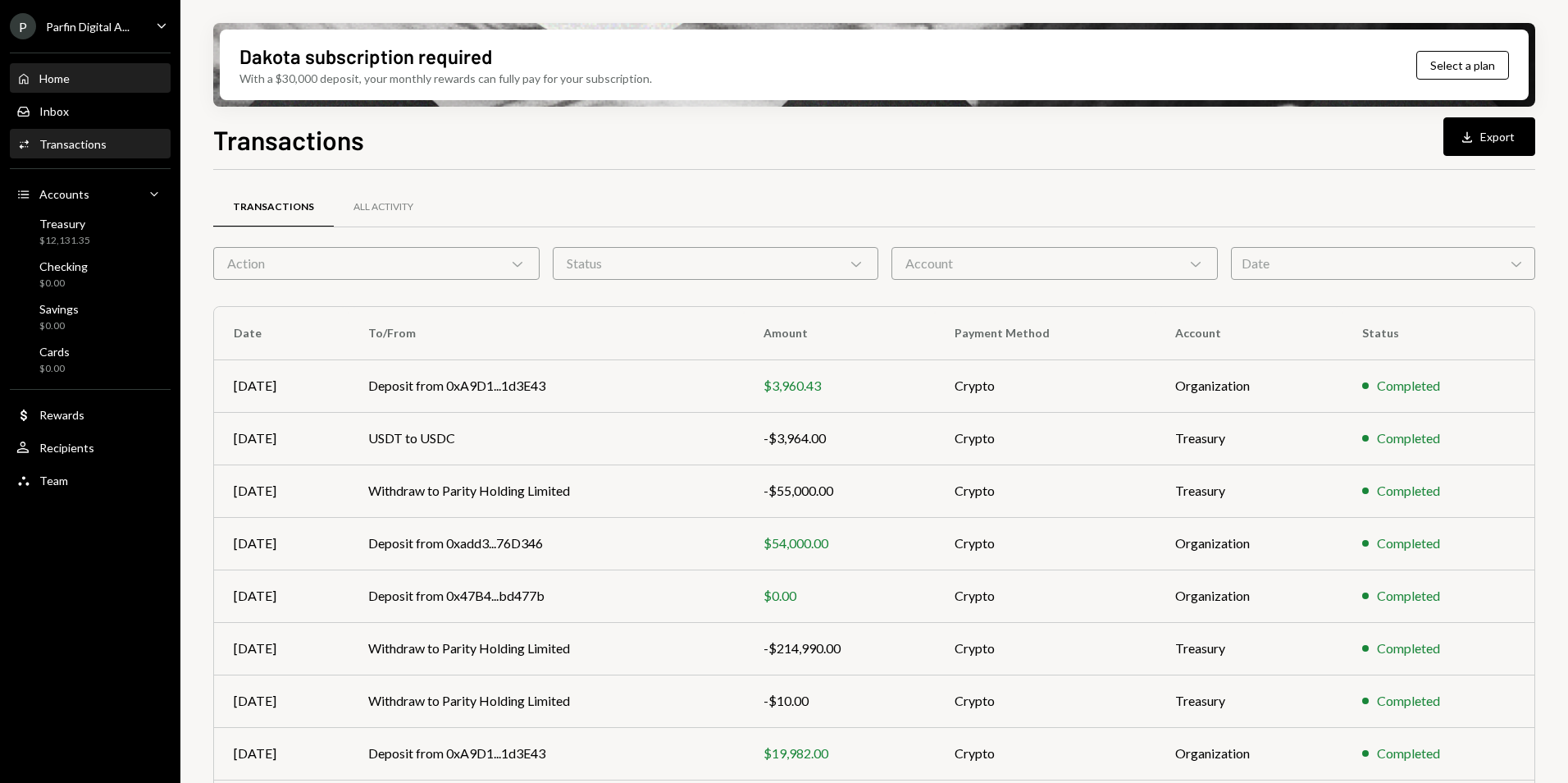
click at [92, 77] on div "Home Home" at bounding box center [90, 78] width 147 height 15
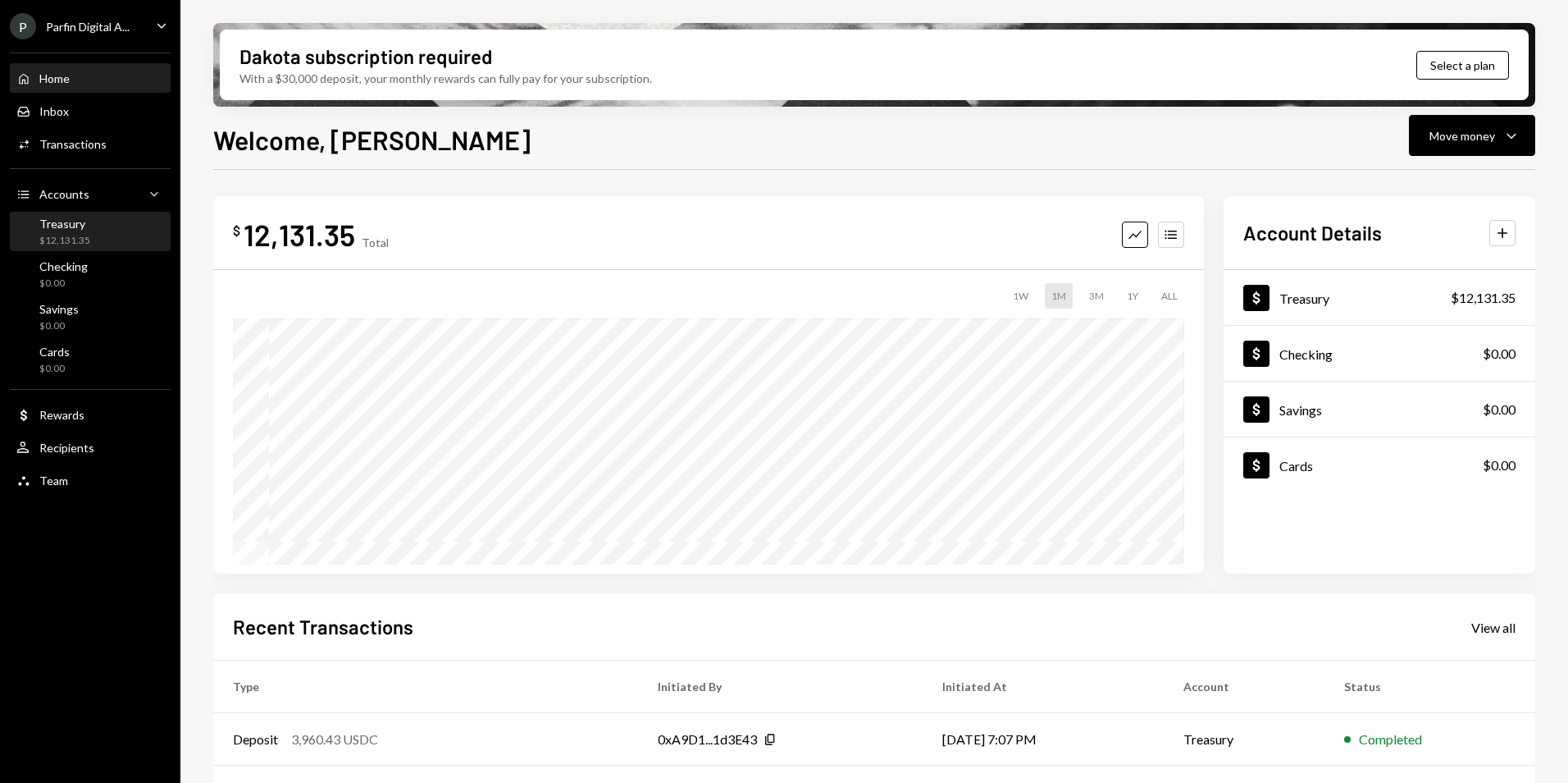
click at [61, 238] on div "$12,131.35" at bounding box center [65, 241] width 51 height 14
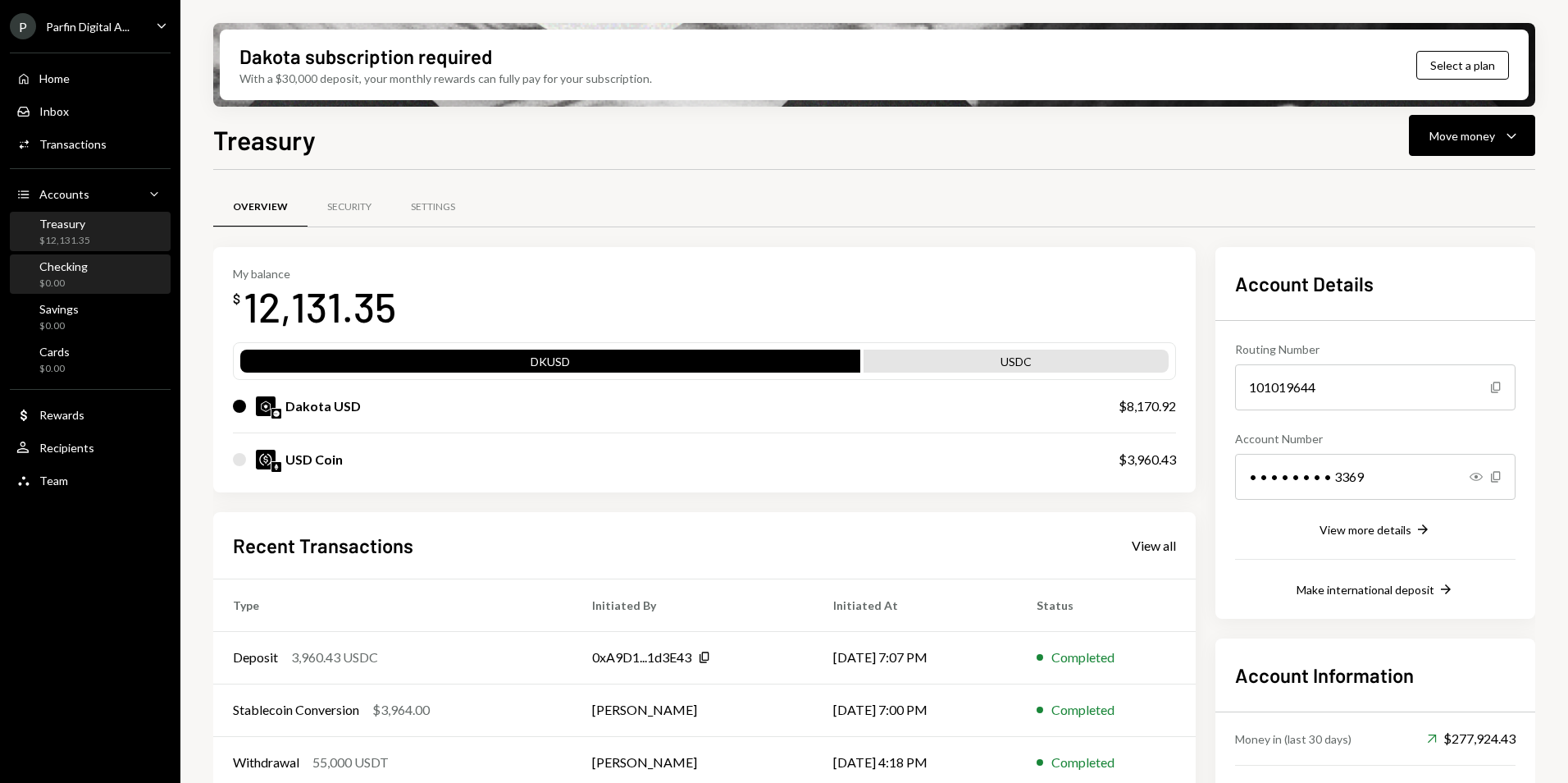
click at [78, 274] on div "Checking $0.00" at bounding box center [63, 275] width 48 height 32
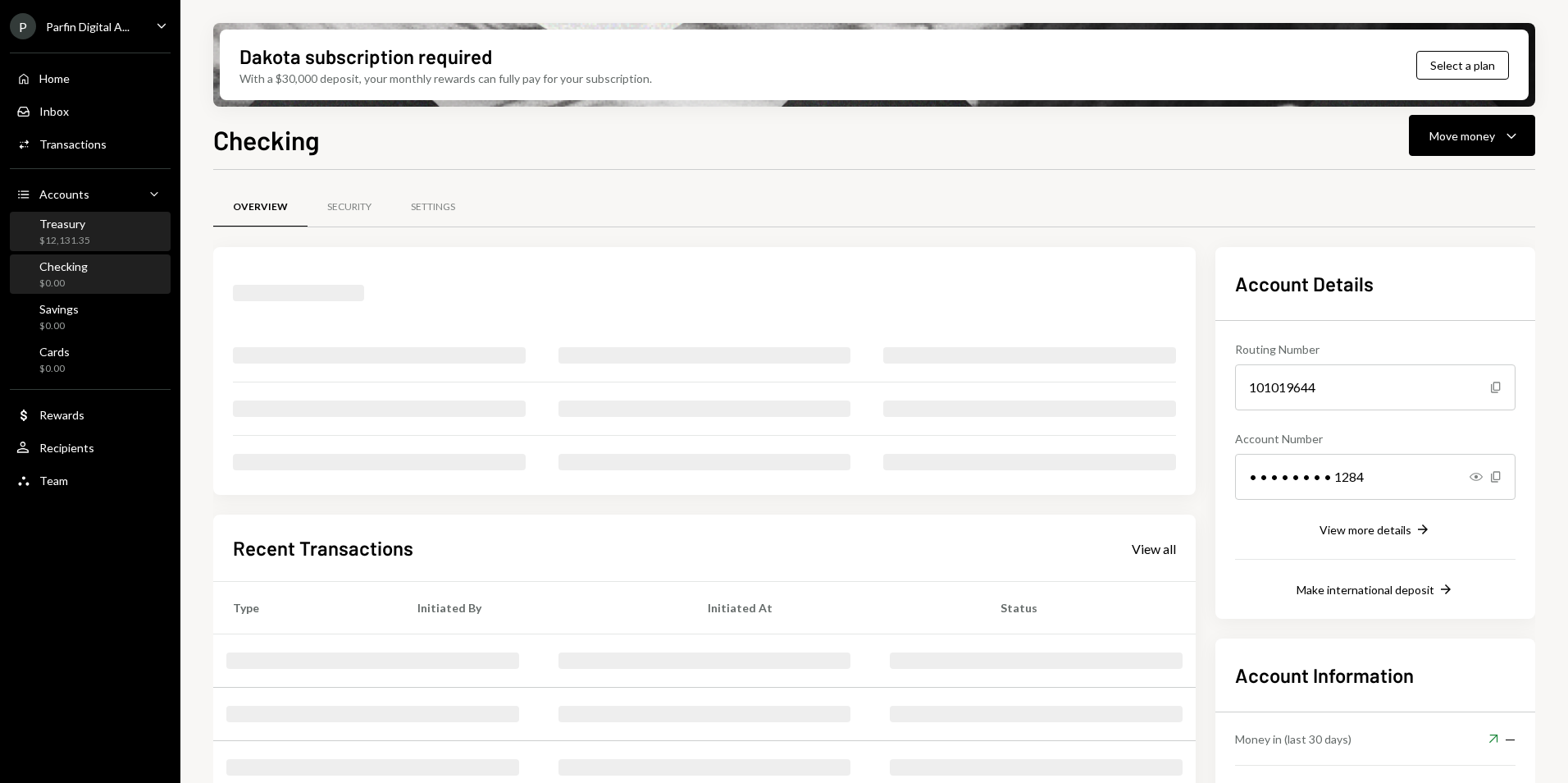
click at [88, 238] on div "$12,131.35" at bounding box center [65, 241] width 51 height 14
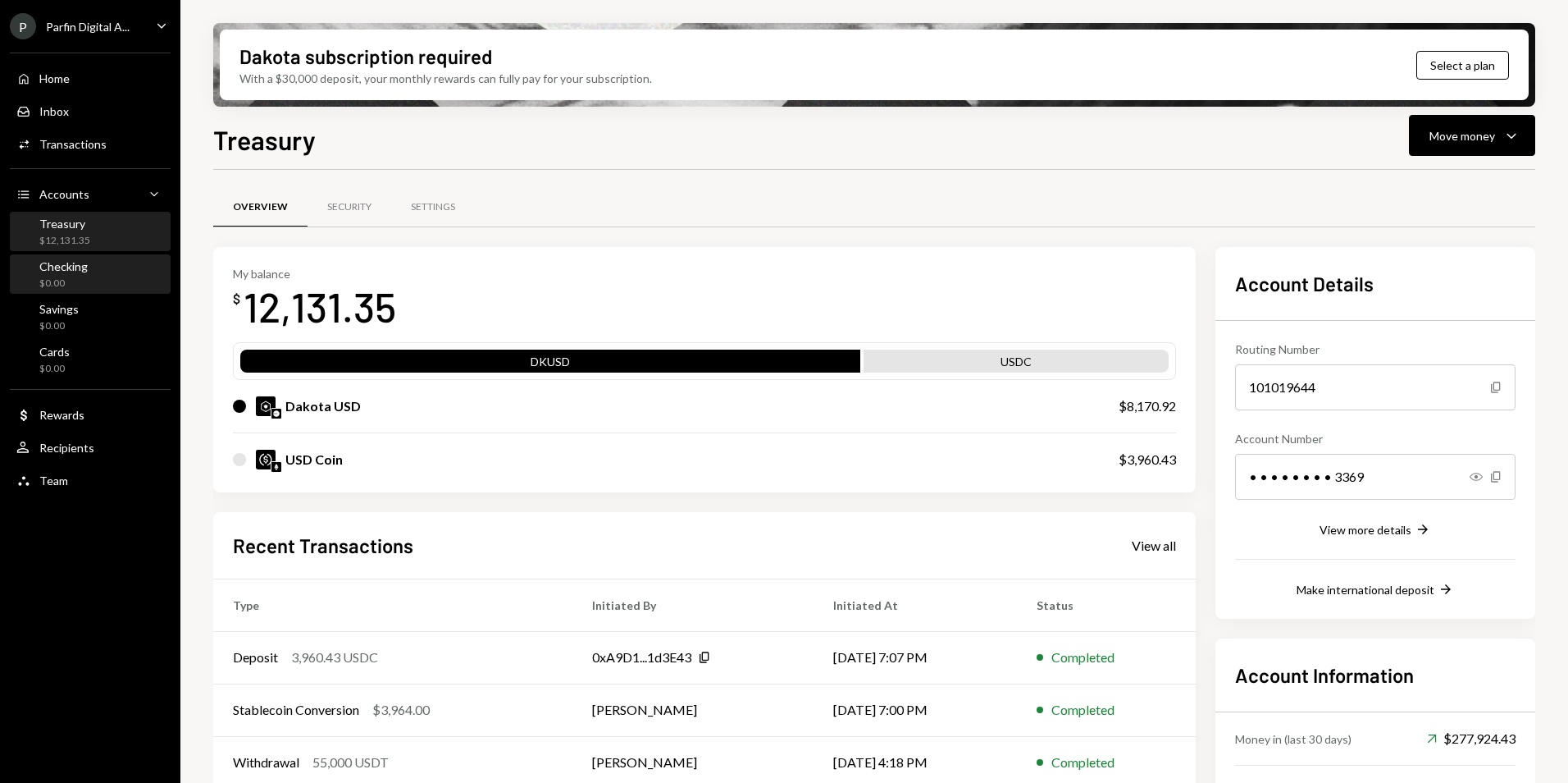
click at [94, 274] on div "Checking $0.00" at bounding box center [90, 275] width 147 height 32
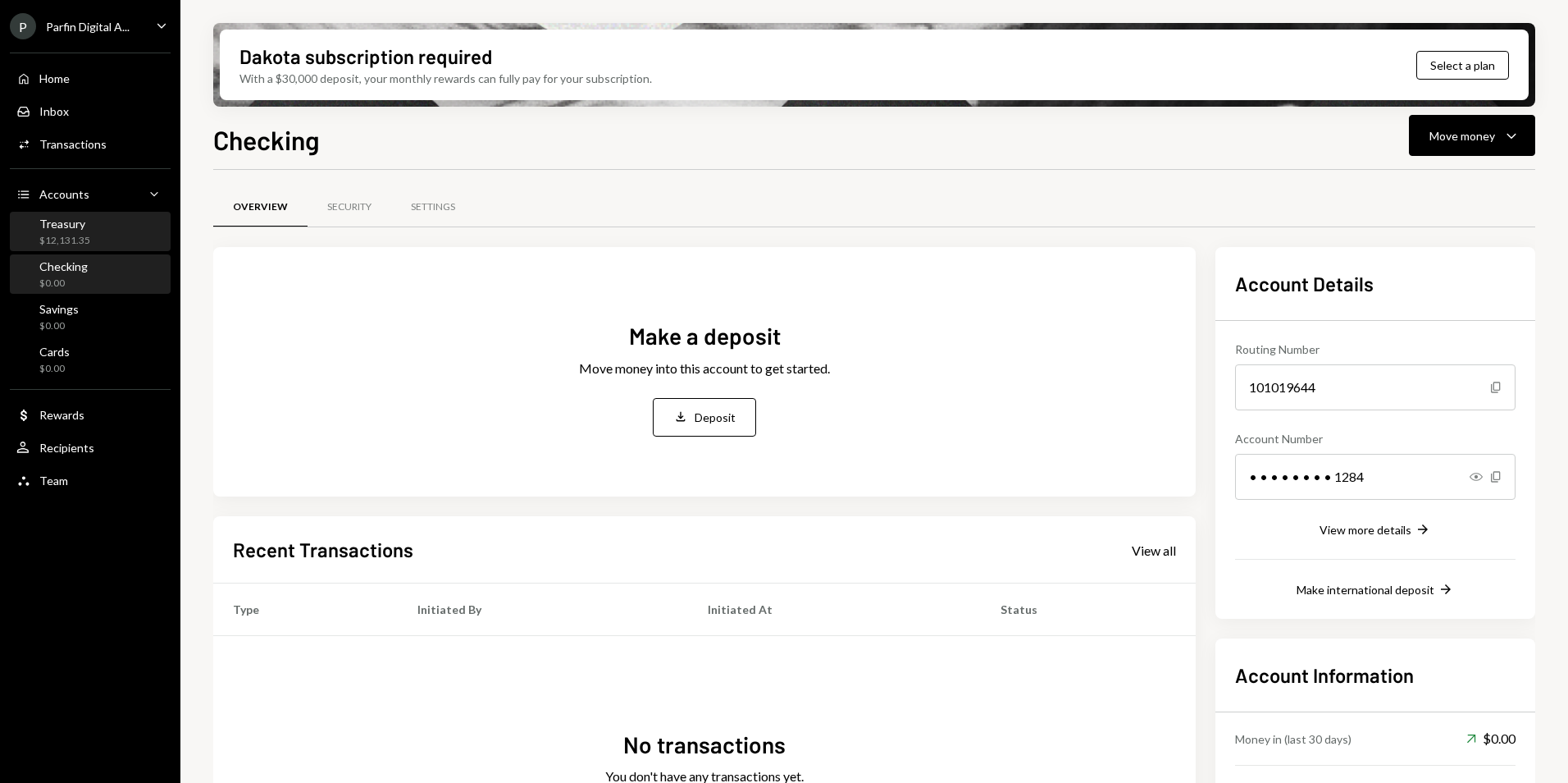
click at [113, 226] on div "Treasury $12,131.35" at bounding box center [90, 232] width 147 height 32
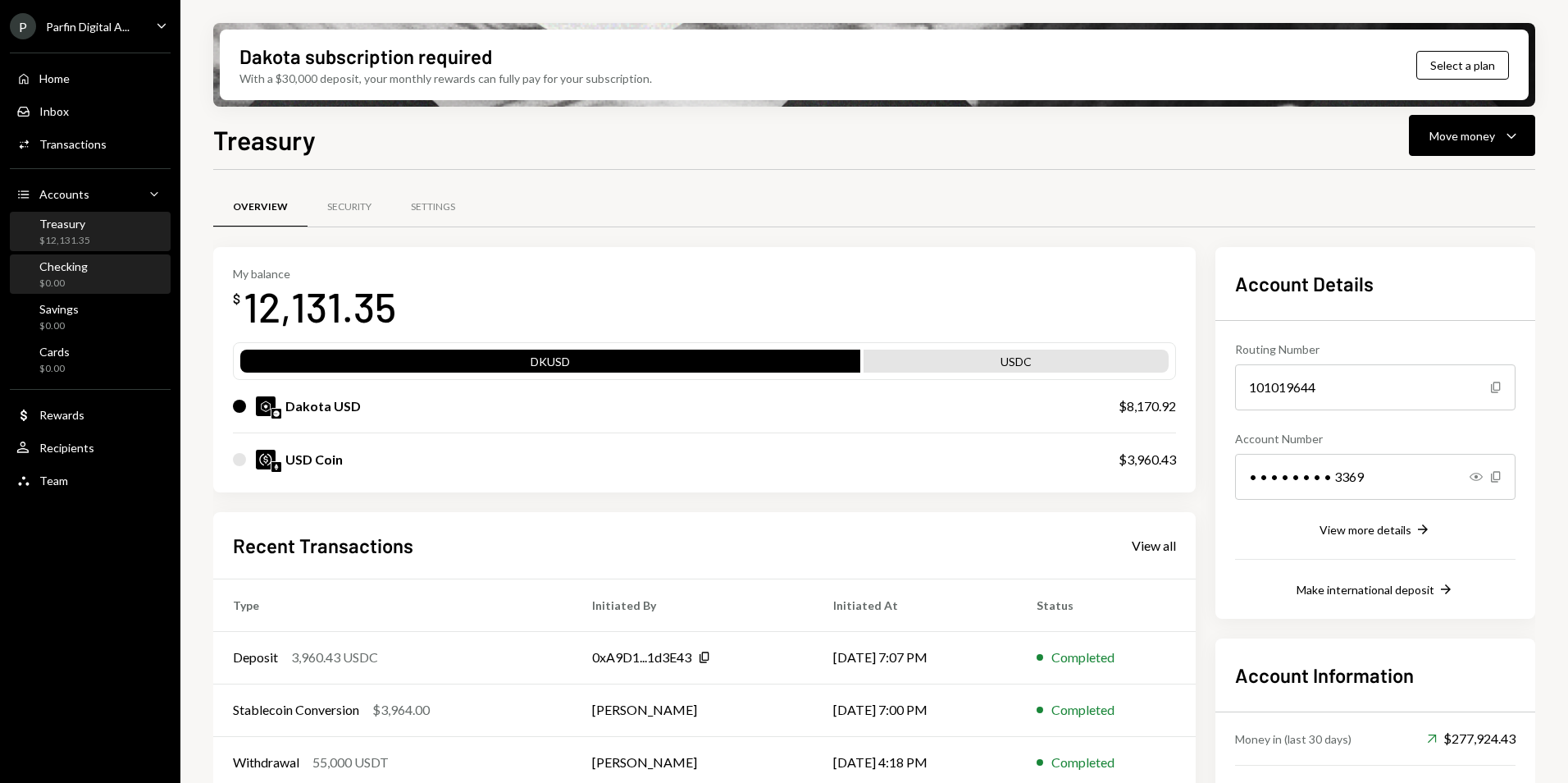
click at [82, 267] on div "Checking" at bounding box center [63, 267] width 48 height 14
